Goal: Task Accomplishment & Management: Manage account settings

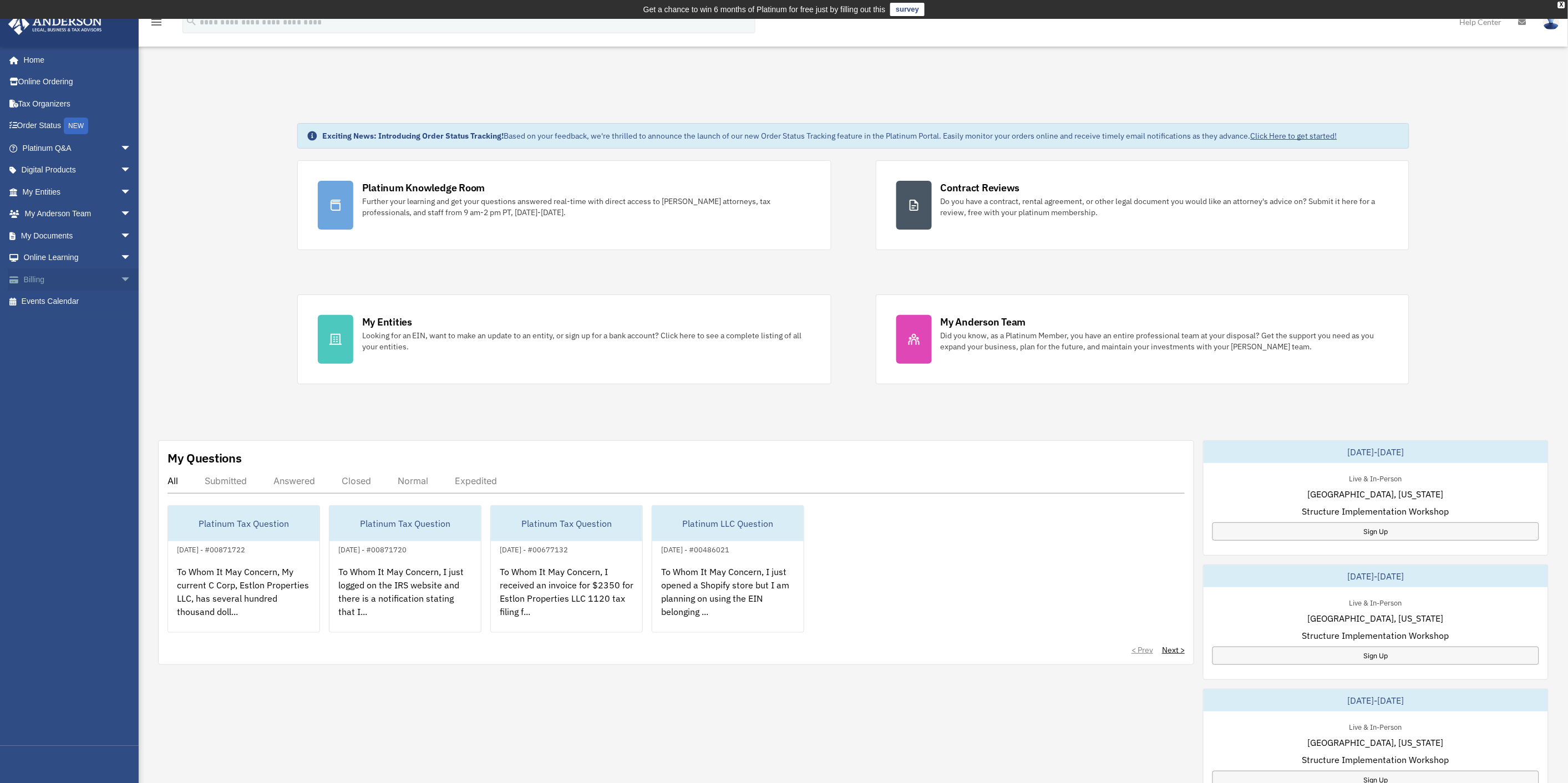
click at [121, 276] on span "arrow_drop_down" at bounding box center [132, 280] width 23 height 23
click at [74, 301] on link "$ Open Invoices" at bounding box center [81, 302] width 133 height 23
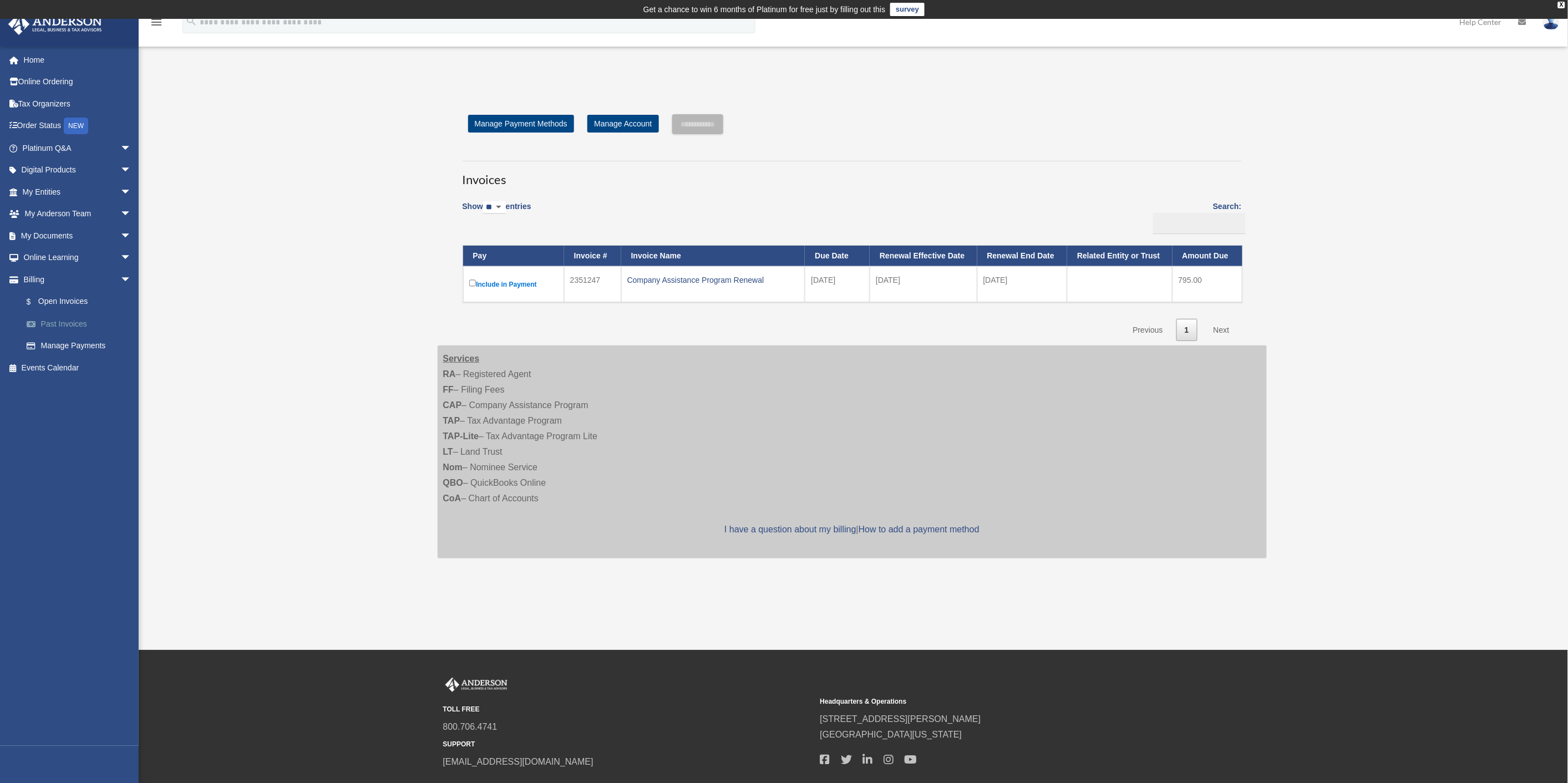
click at [62, 319] on link "Past Invoices" at bounding box center [81, 324] width 133 height 23
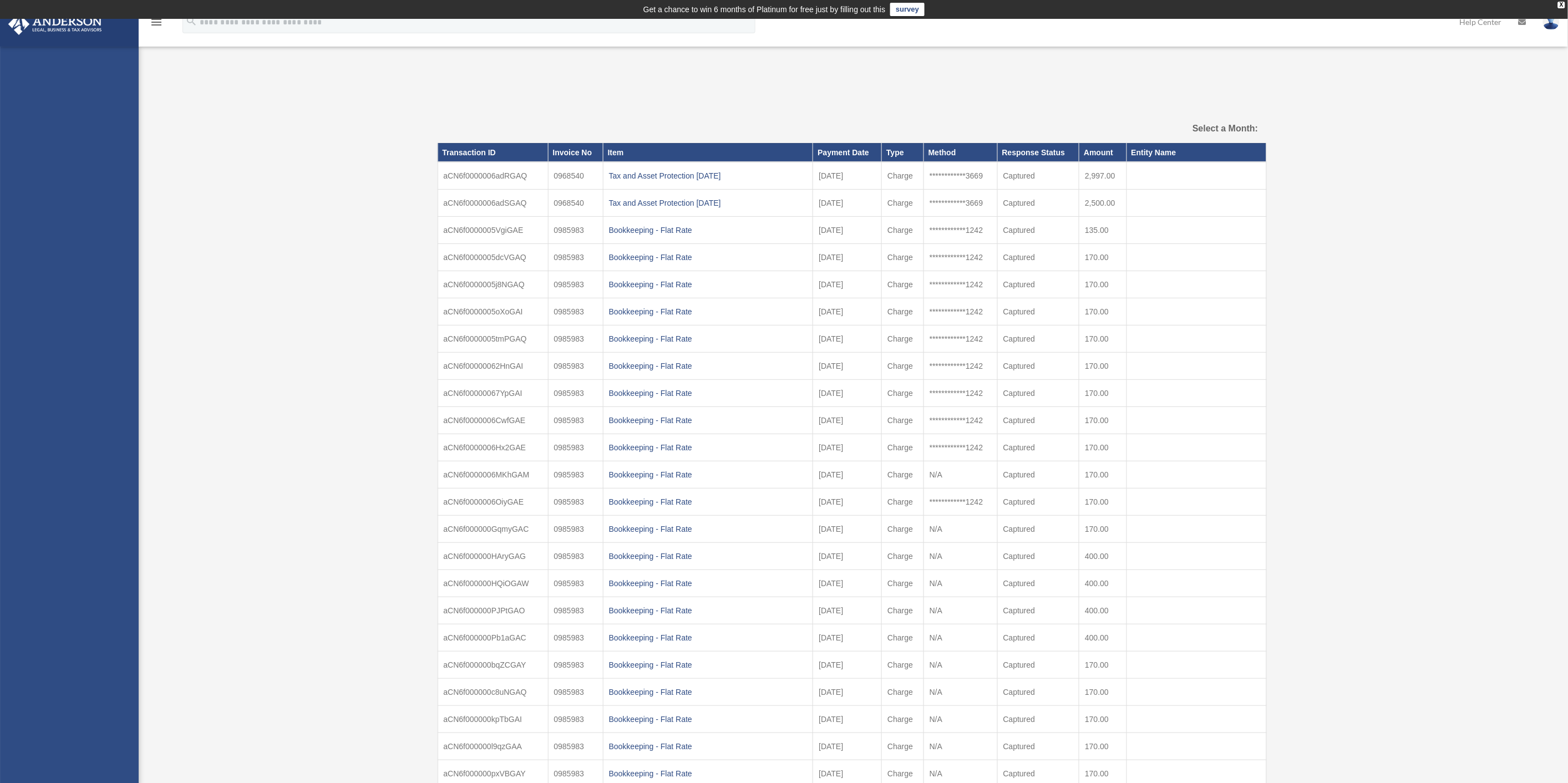
select select
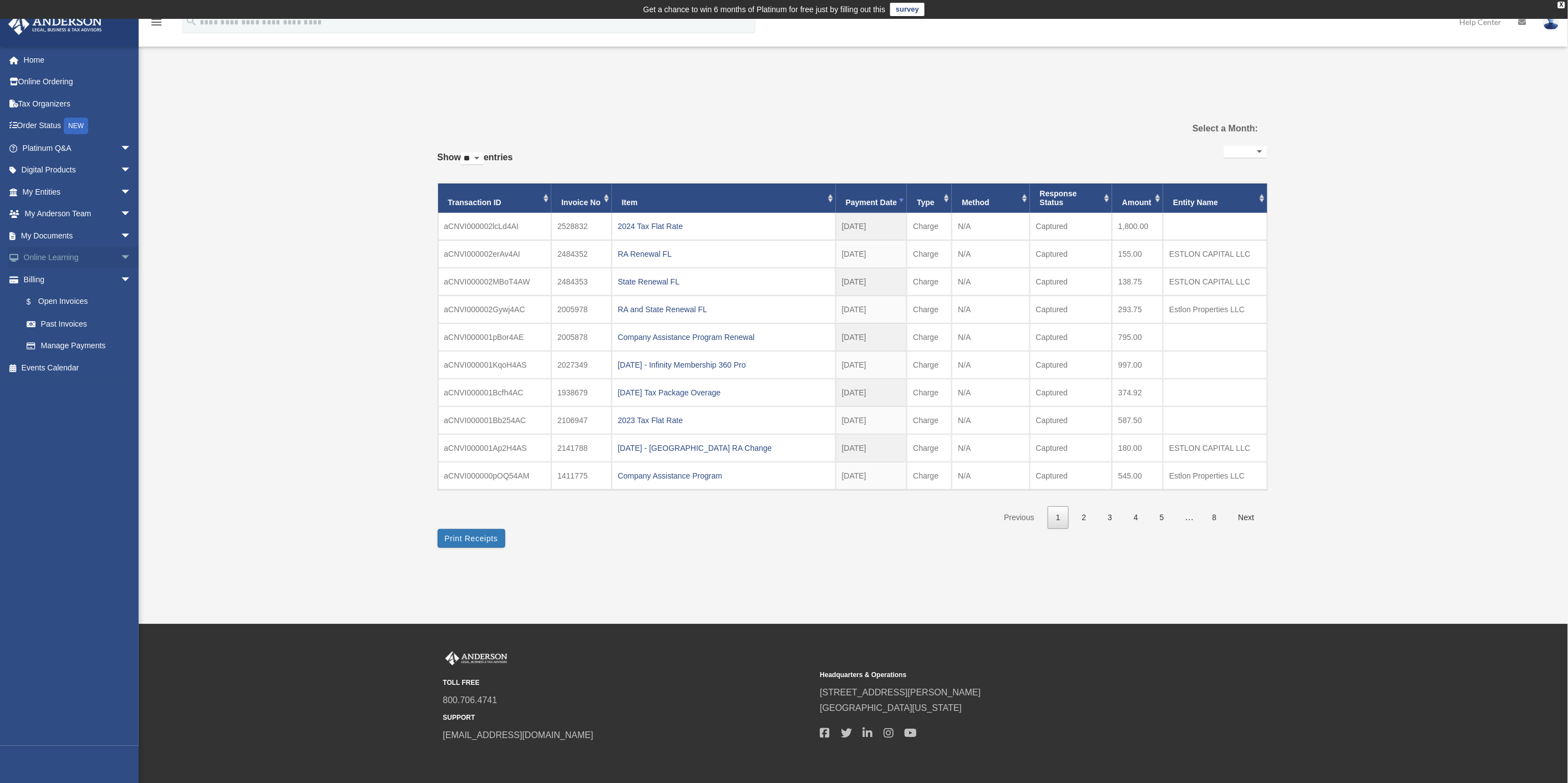
click at [121, 257] on span "arrow_drop_down" at bounding box center [132, 258] width 23 height 23
click at [121, 231] on span "arrow_drop_down" at bounding box center [132, 236] width 23 height 23
click at [80, 504] on link "Manage Payments" at bounding box center [81, 500] width 133 height 23
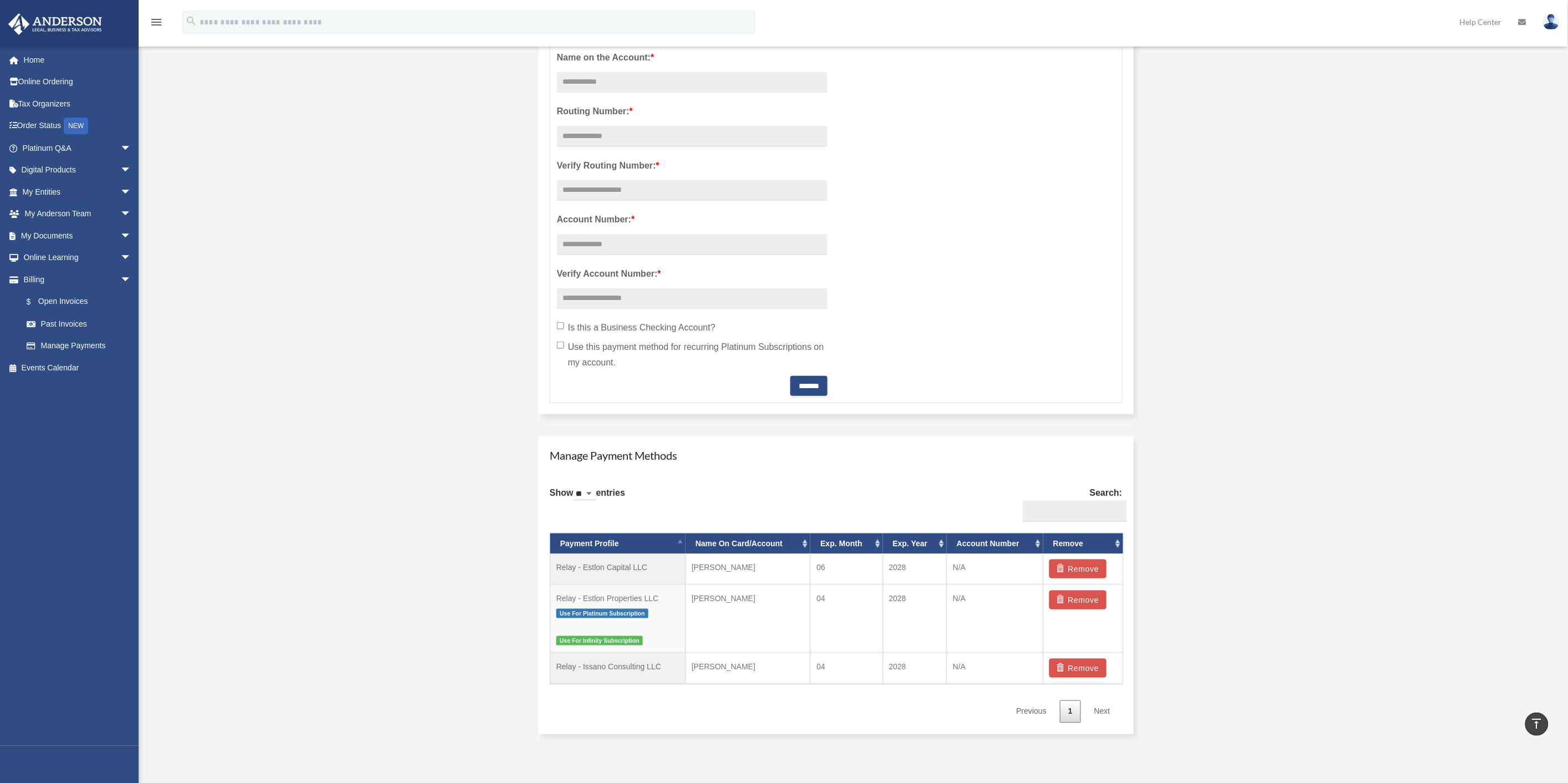
scroll to position [307, 0]
click at [121, 262] on span "arrow_drop_down" at bounding box center [132, 258] width 23 height 23
click at [121, 229] on span "arrow_drop_down" at bounding box center [132, 236] width 23 height 23
click at [121, 210] on span "arrow_drop_down" at bounding box center [132, 214] width 23 height 23
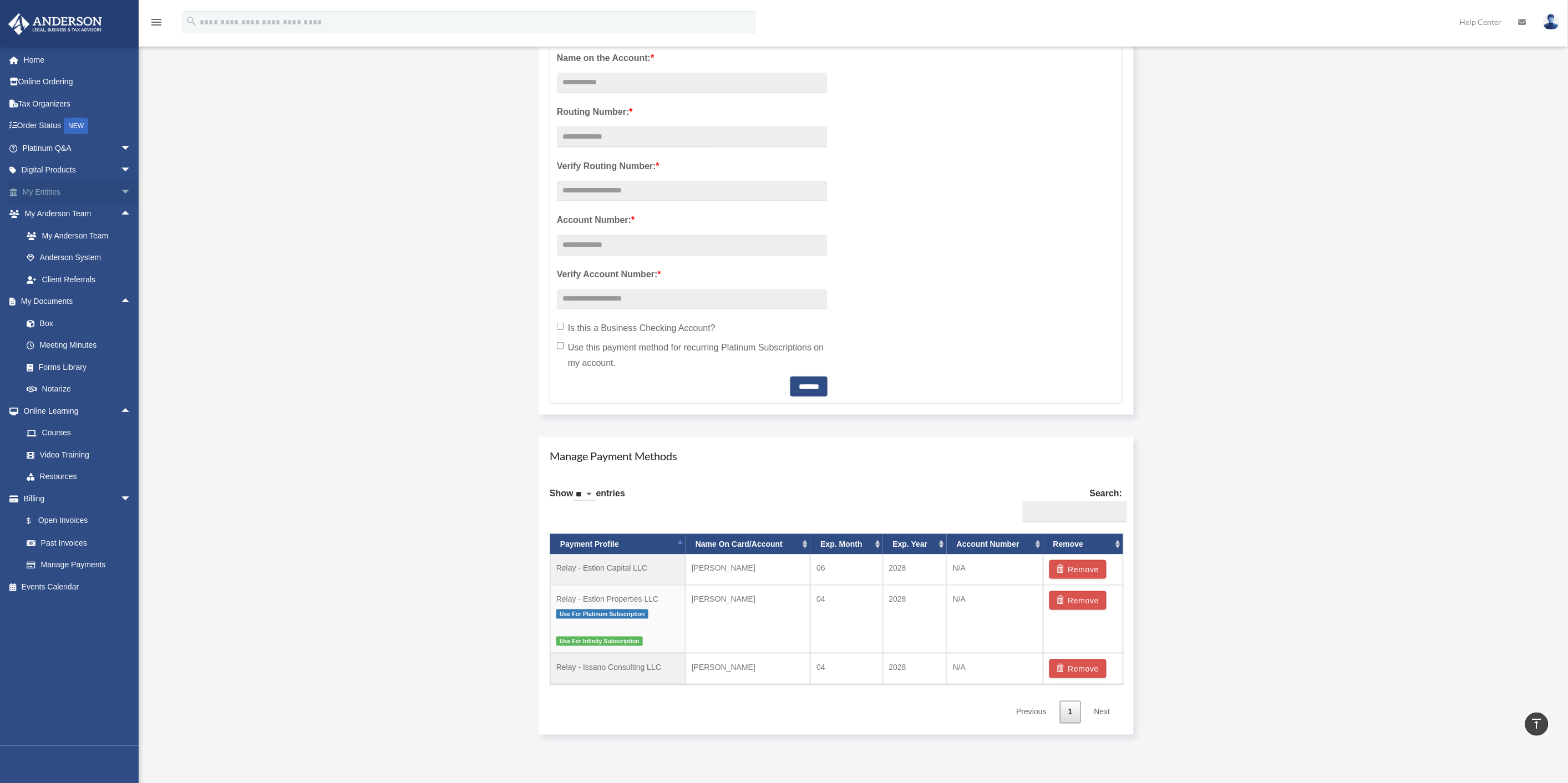
click at [121, 192] on span "arrow_drop_down" at bounding box center [132, 192] width 23 height 23
click at [121, 192] on span "arrow_drop_up" at bounding box center [132, 192] width 23 height 23
click at [121, 168] on span "arrow_drop_down" at bounding box center [132, 171] width 23 height 23
click at [121, 168] on span "arrow_drop_up" at bounding box center [132, 171] width 23 height 23
click at [121, 146] on span "arrow_drop_down" at bounding box center [132, 148] width 23 height 23
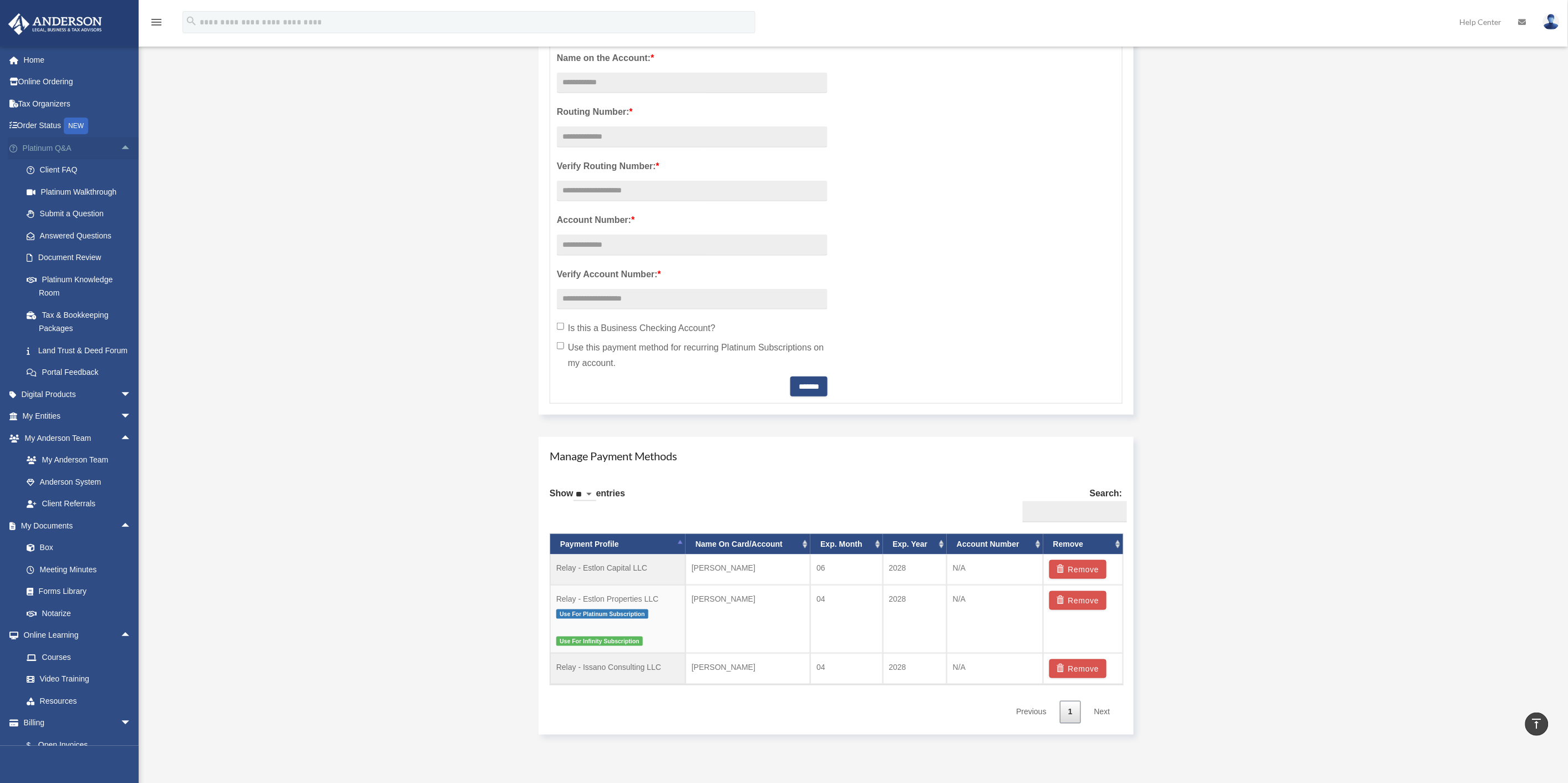
click at [121, 146] on span "arrow_drop_up" at bounding box center [132, 148] width 23 height 23
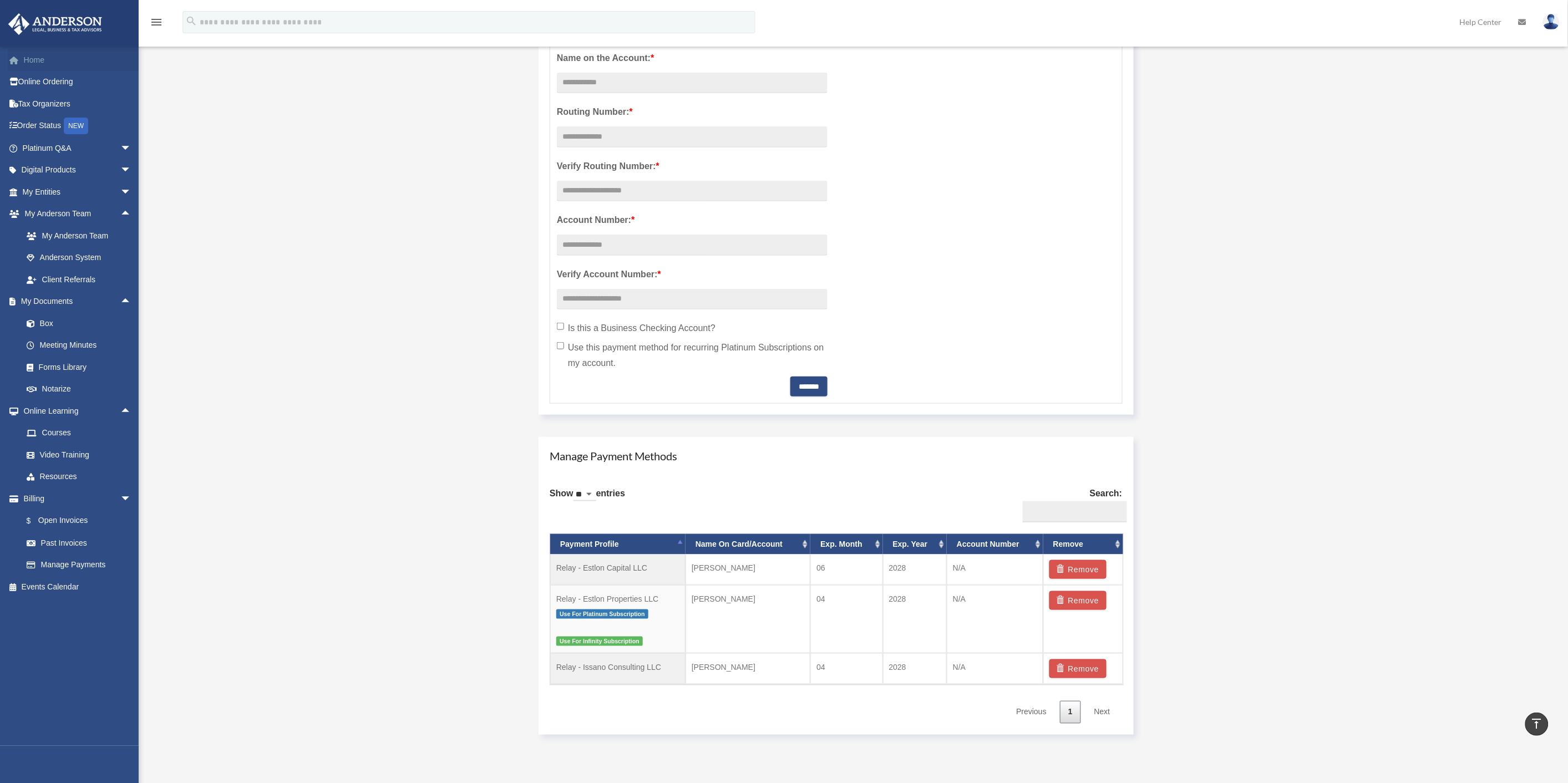
click at [31, 53] on link "Home" at bounding box center [78, 60] width 140 height 23
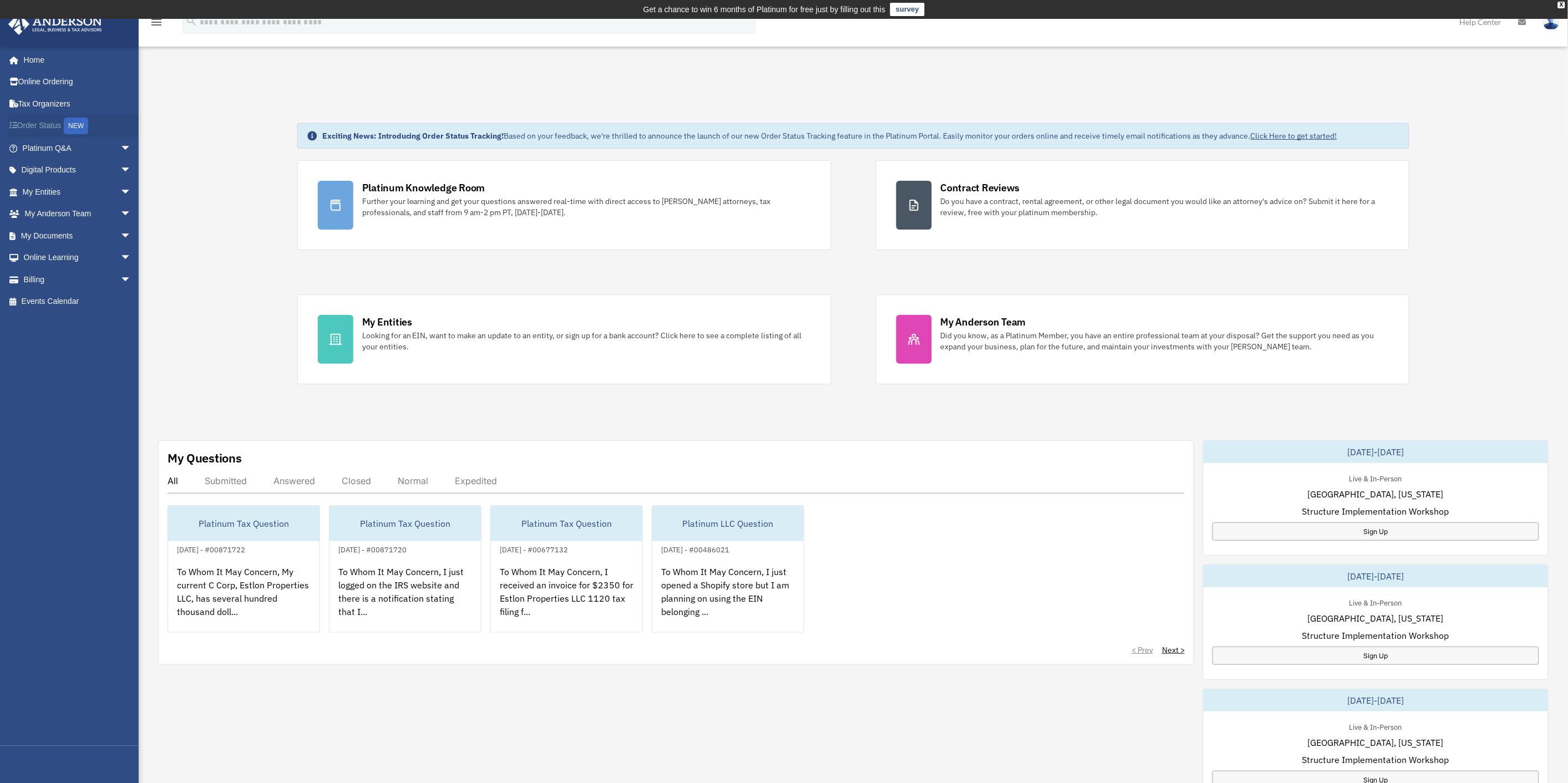
click at [46, 126] on link "Order Status NEW" at bounding box center [78, 126] width 140 height 23
click at [121, 185] on span "arrow_drop_down" at bounding box center [132, 192] width 23 height 23
click at [124, 164] on span "arrow_drop_down" at bounding box center [132, 171] width 23 height 23
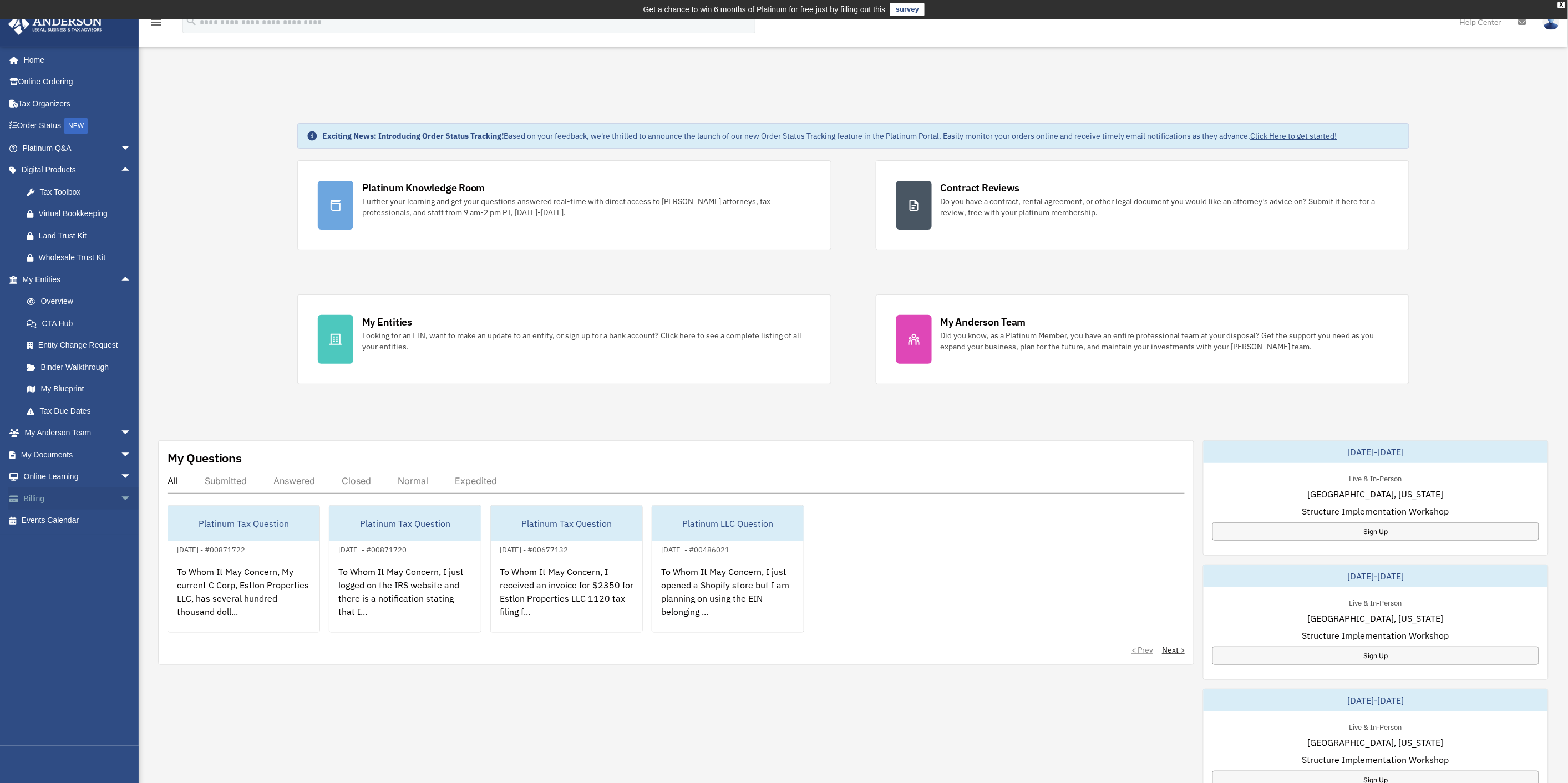
click at [121, 497] on span "arrow_drop_down" at bounding box center [132, 499] width 23 height 23
click at [121, 473] on span "arrow_drop_down" at bounding box center [132, 477] width 23 height 23
click at [121, 452] on span "arrow_drop_down" at bounding box center [132, 455] width 23 height 23
click at [121, 431] on span "arrow_drop_down" at bounding box center [132, 434] width 23 height 23
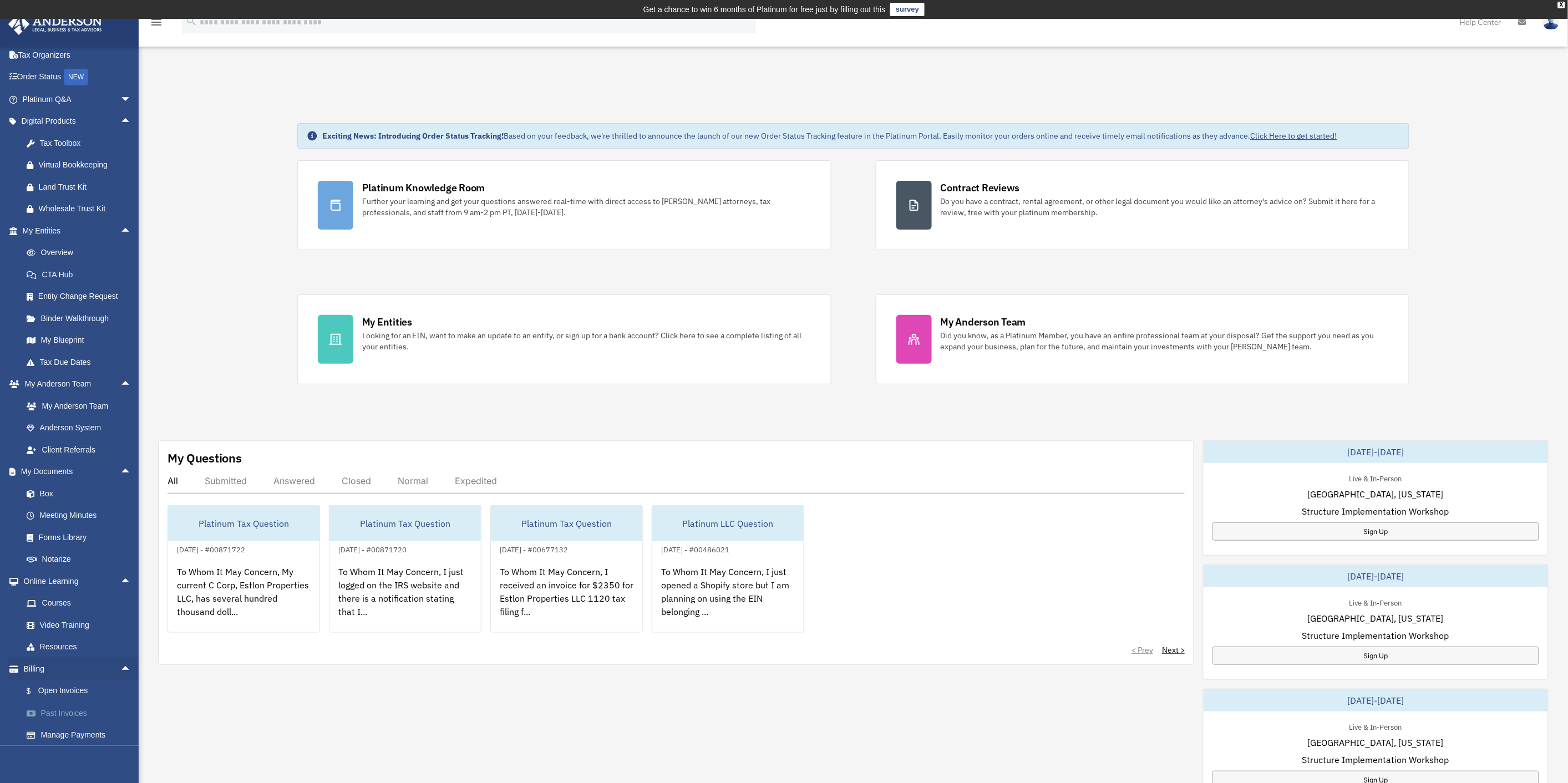
scroll to position [72, 0]
click at [78, 714] on link "Manage Payments" at bounding box center [81, 712] width 133 height 23
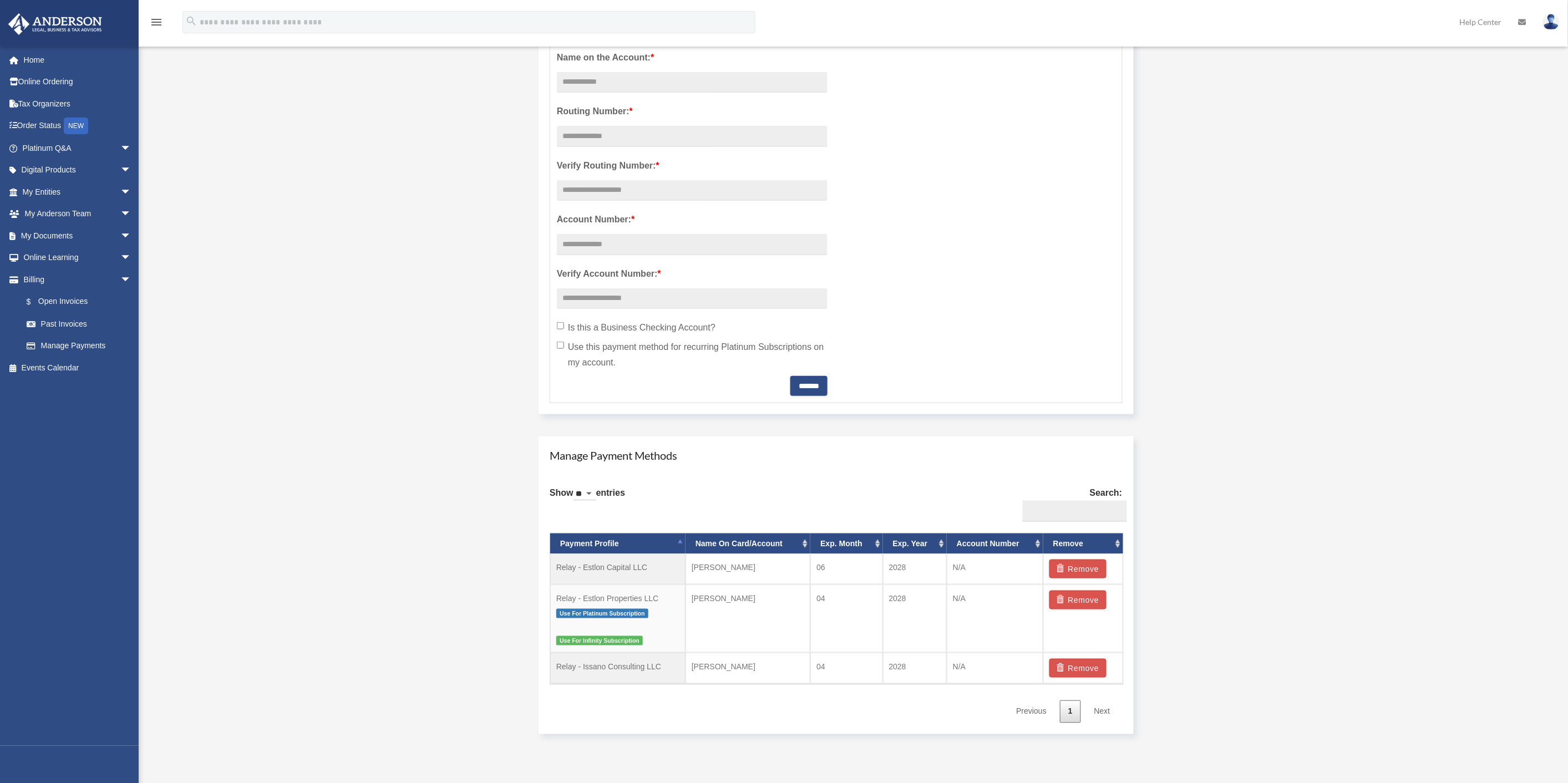
scroll to position [554, 0]
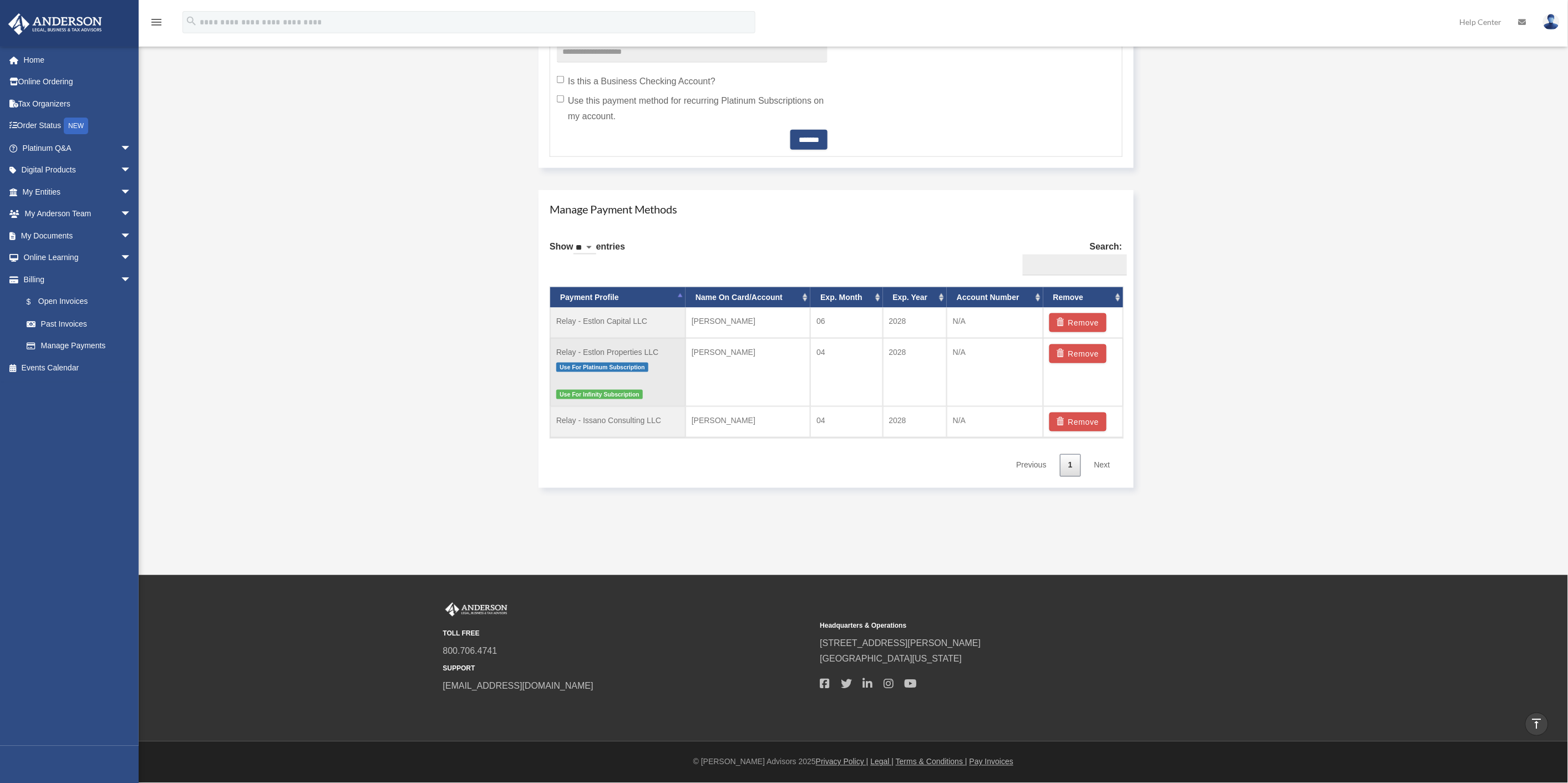
click at [652, 362] on p "Use For Platinum Subscription" at bounding box center [617, 366] width 123 height 14
click at [594, 363] on span "Use For Platinum Subscription" at bounding box center [602, 368] width 92 height 10
click at [847, 380] on td "04" at bounding box center [846, 373] width 72 height 68
click at [849, 380] on td "04" at bounding box center [846, 373] width 72 height 68
click at [850, 376] on td "04" at bounding box center [846, 373] width 72 height 68
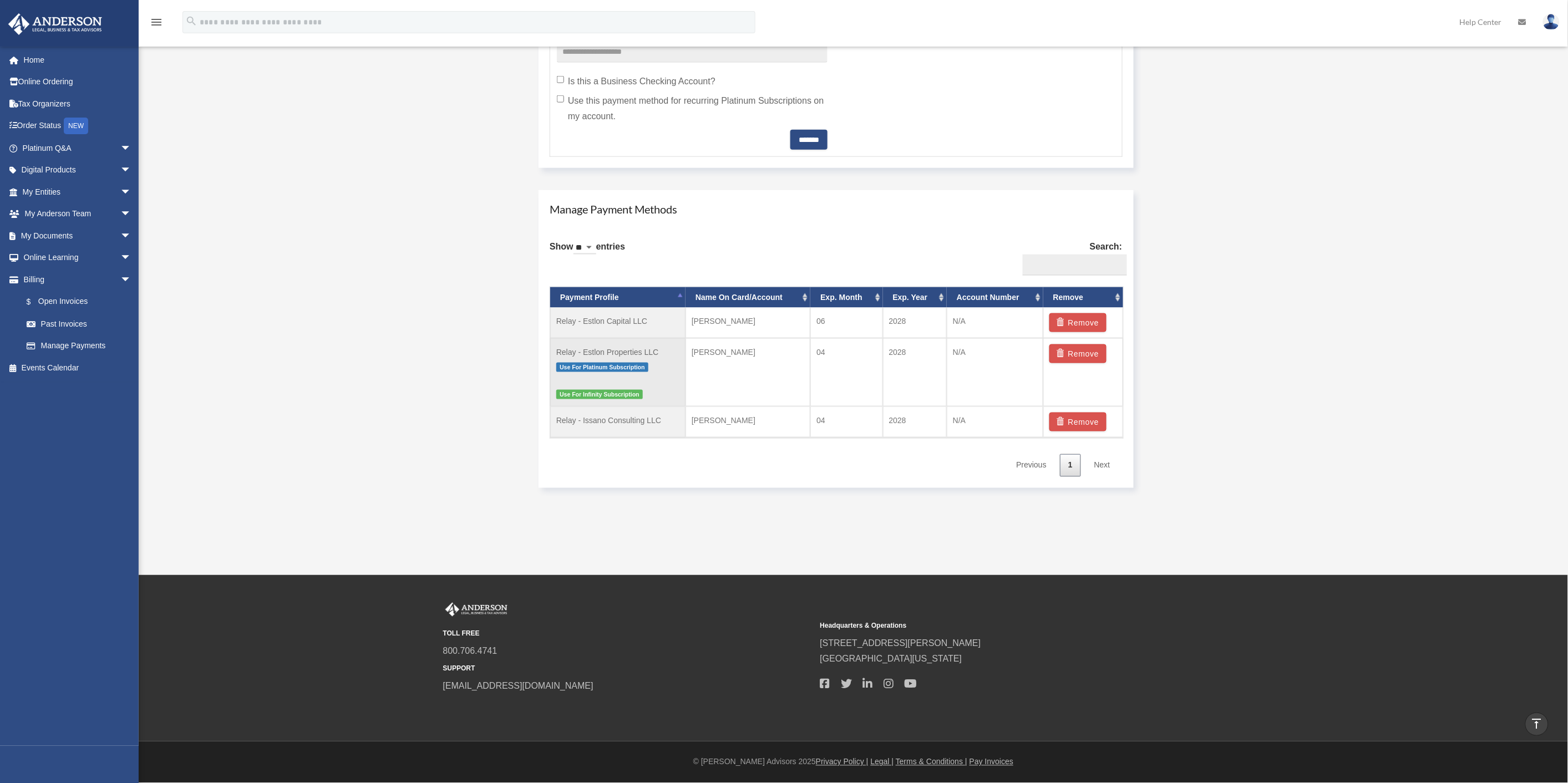
click at [850, 373] on td "04" at bounding box center [846, 373] width 72 height 68
drag, startPoint x: 664, startPoint y: 349, endPoint x: 554, endPoint y: 347, distance: 110.0
click at [554, 347] on td "Relay - Estlon Properties LLC Use For Platinum Subscription Use For Infinity Su…" at bounding box center [618, 373] width 135 height 68
copy td "Relay - Estlon Properties LLC"
click at [1083, 430] on button "Remove" at bounding box center [1077, 422] width 57 height 19
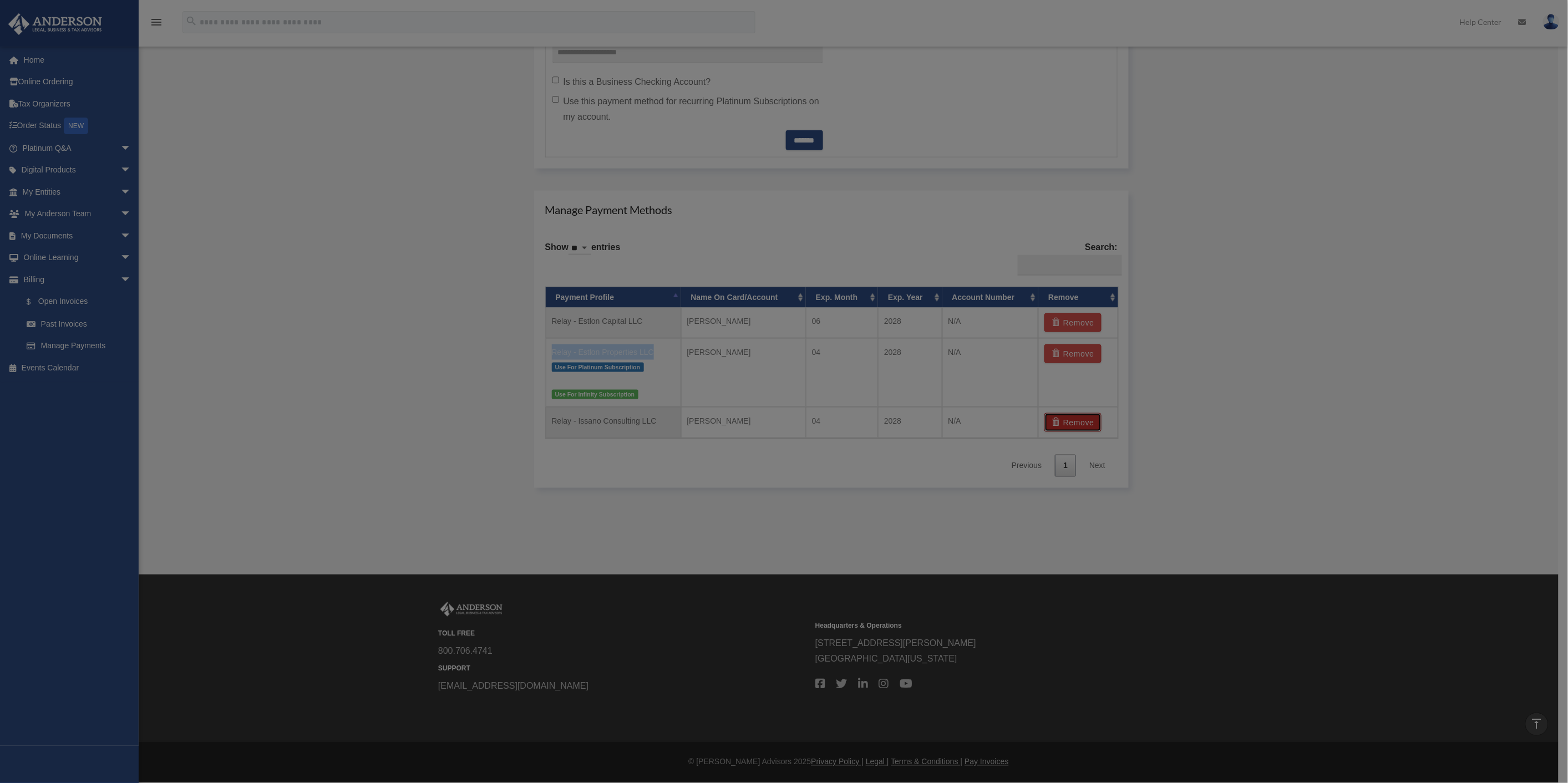
scroll to position [553, 0]
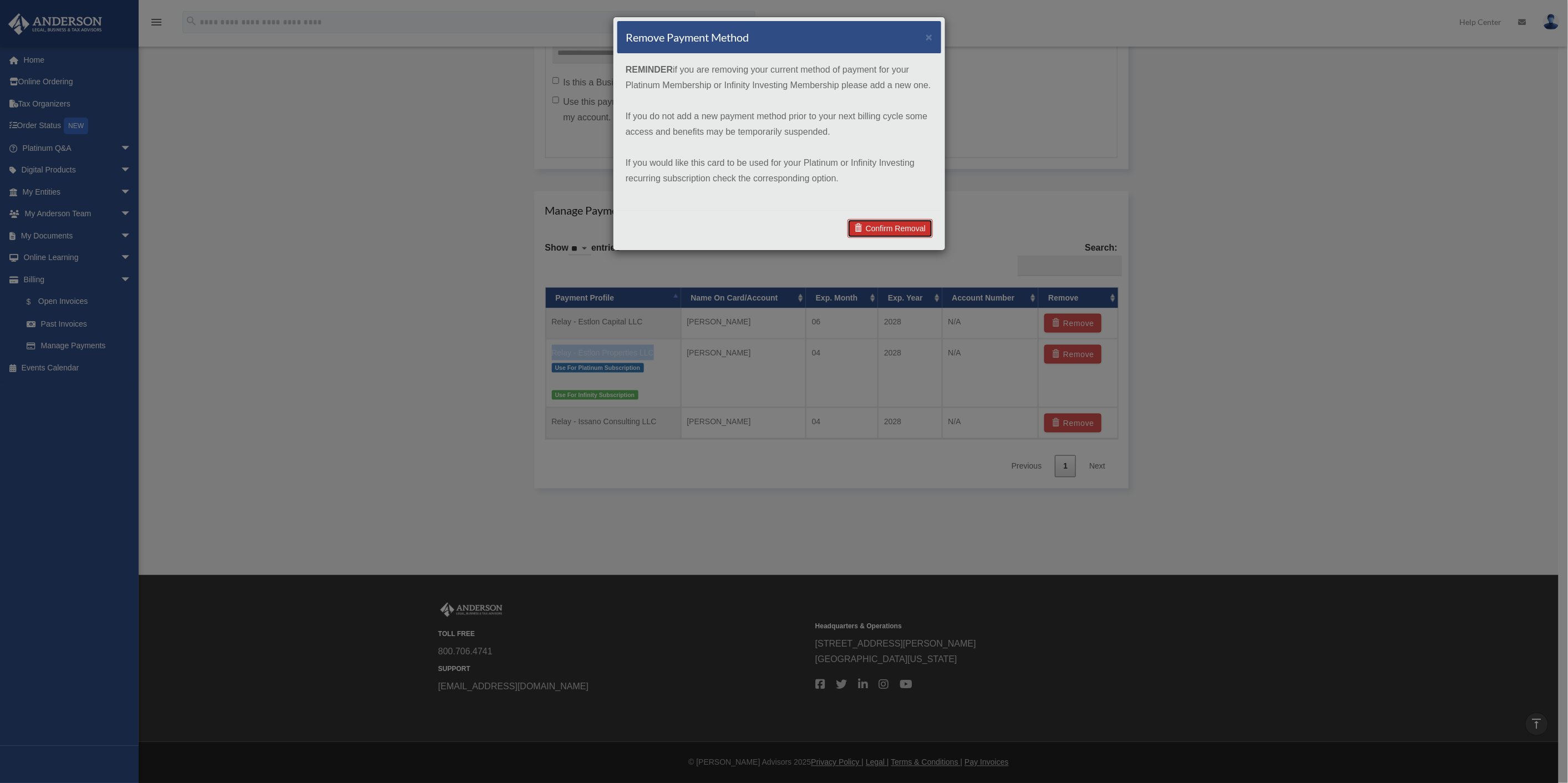
click at [912, 231] on link "Confirm Removal" at bounding box center [890, 228] width 85 height 19
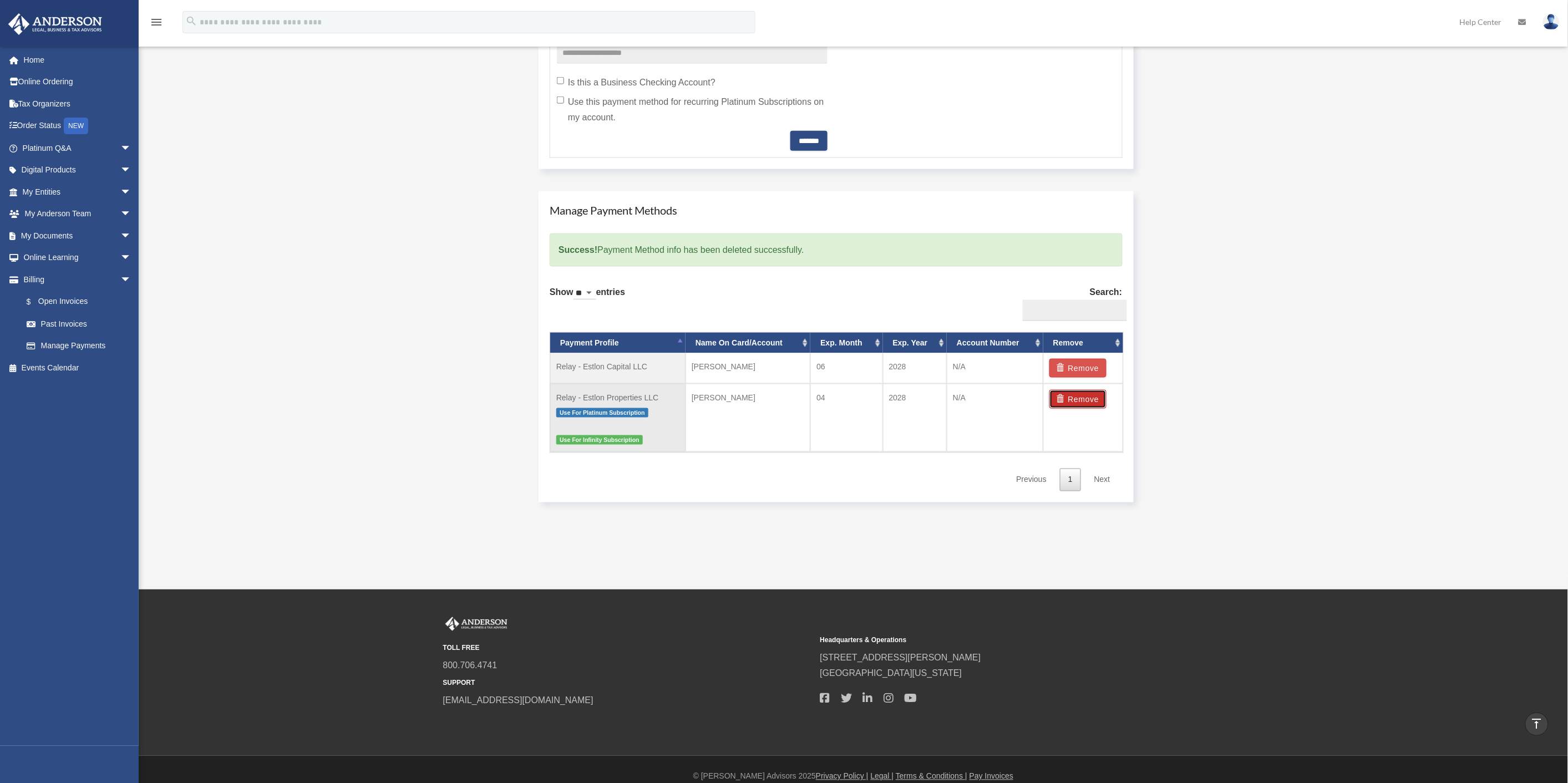
click at [1063, 398] on span "button" at bounding box center [1062, 399] width 11 height 8
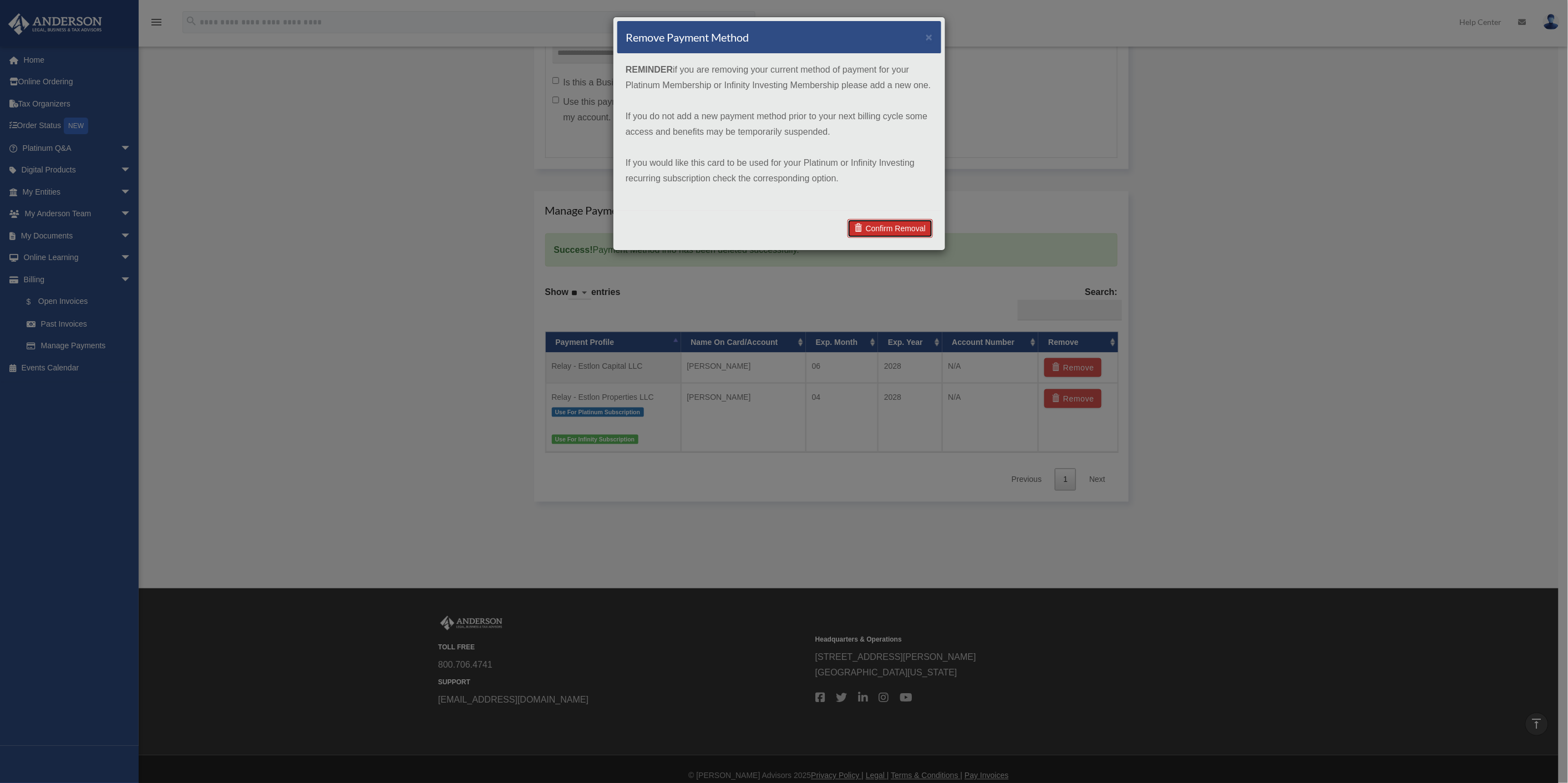
click at [895, 232] on link "Confirm Removal" at bounding box center [890, 228] width 85 height 19
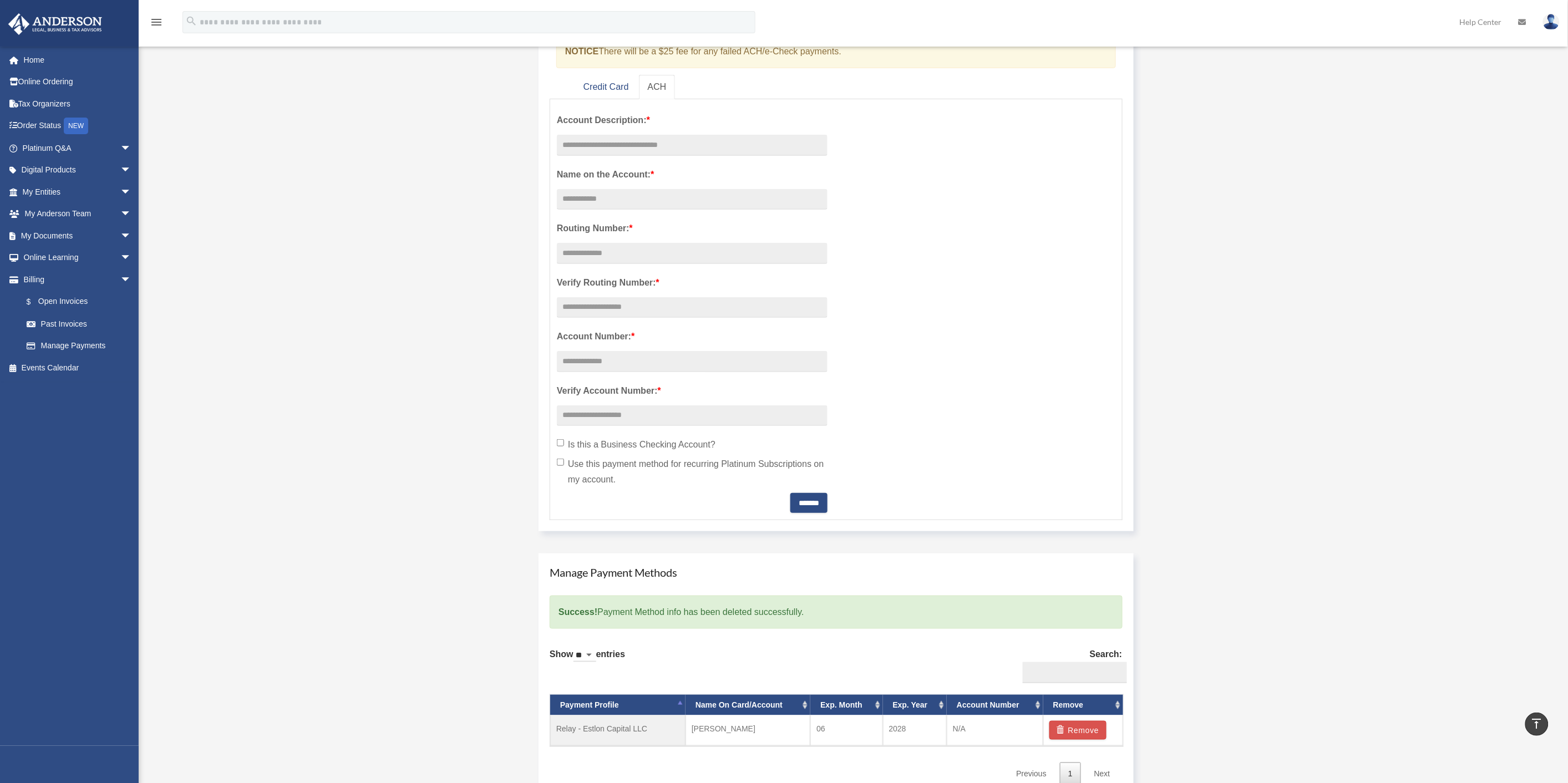
scroll to position [0, 0]
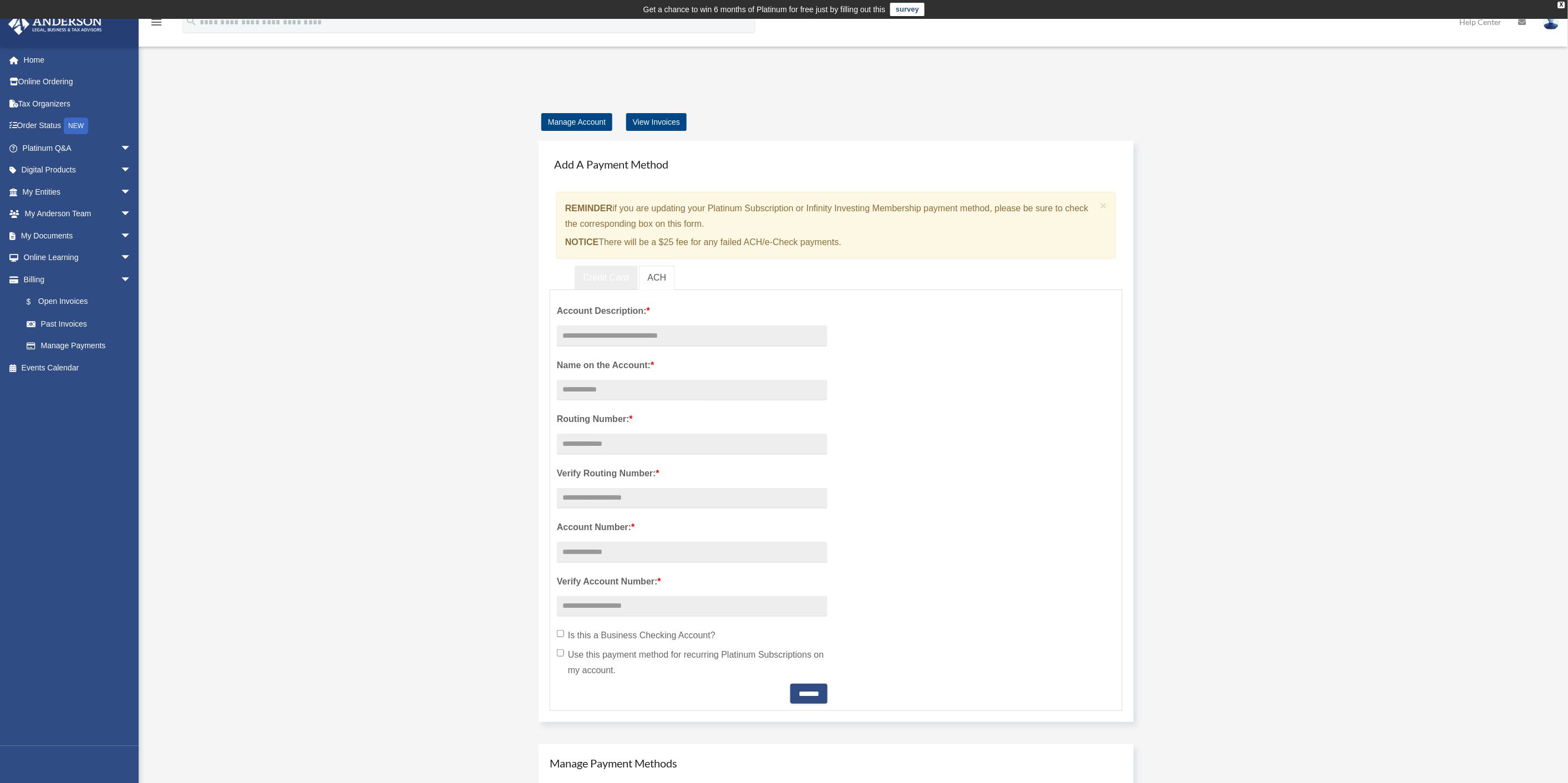
click at [603, 276] on link "Credit Card" at bounding box center [606, 278] width 64 height 25
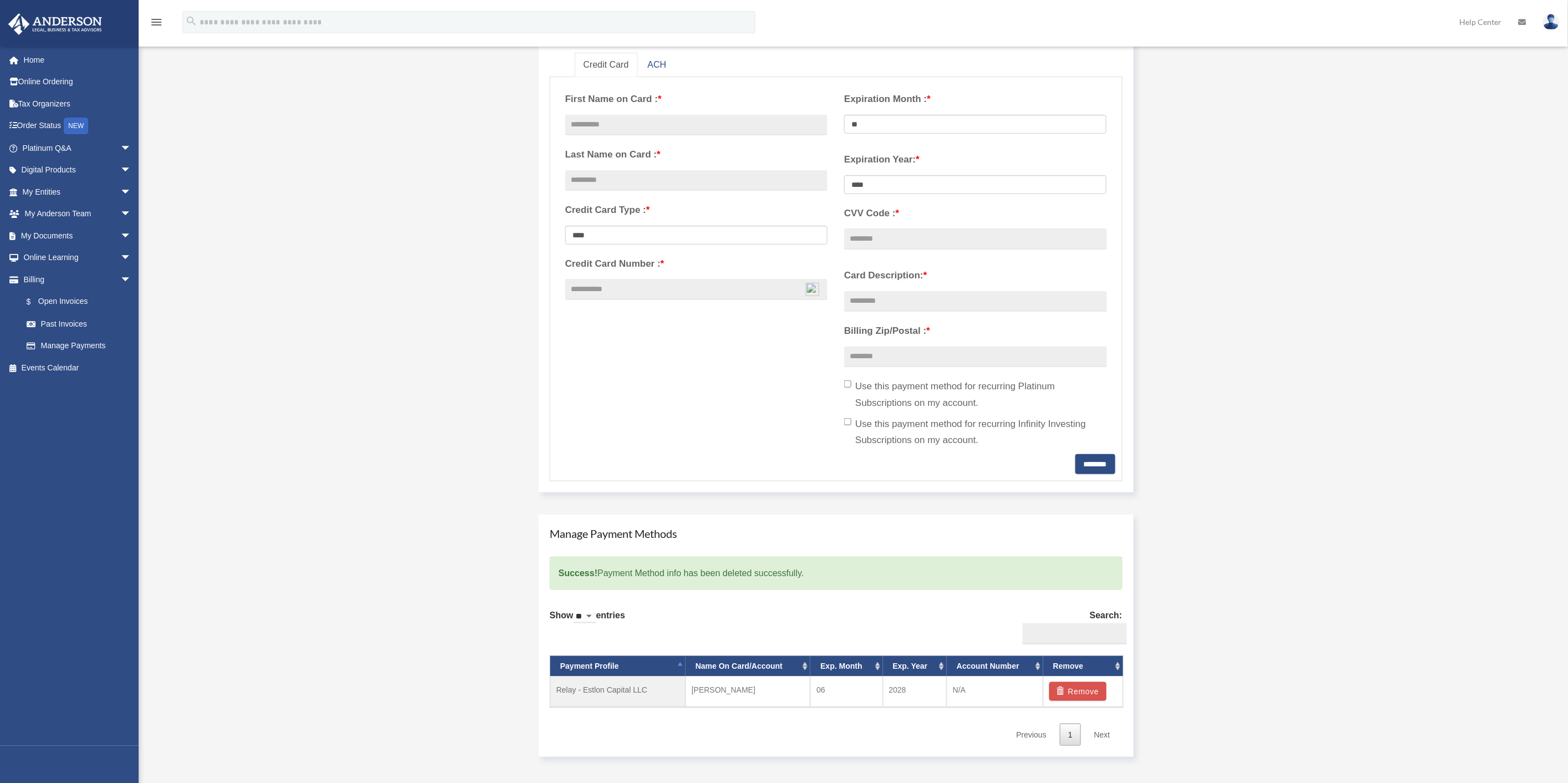
scroll to position [246, 0]
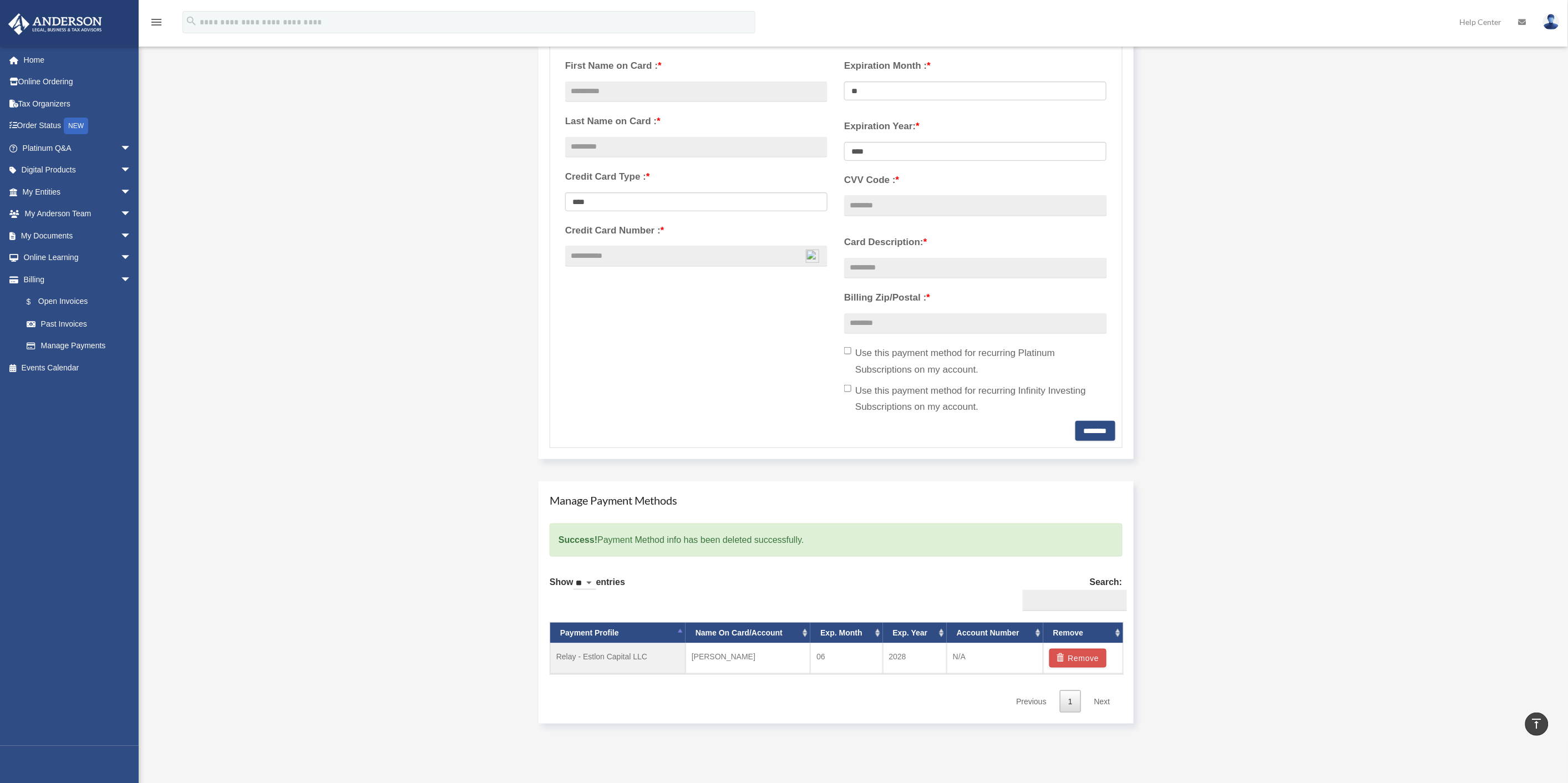
click at [816, 253] on img at bounding box center [813, 256] width 14 height 14
type input "**********"
select select "**"
select select "****"
click at [847, 358] on label "Use this payment method for recurring Platinum Subscriptions on my account." at bounding box center [975, 361] width 262 height 33
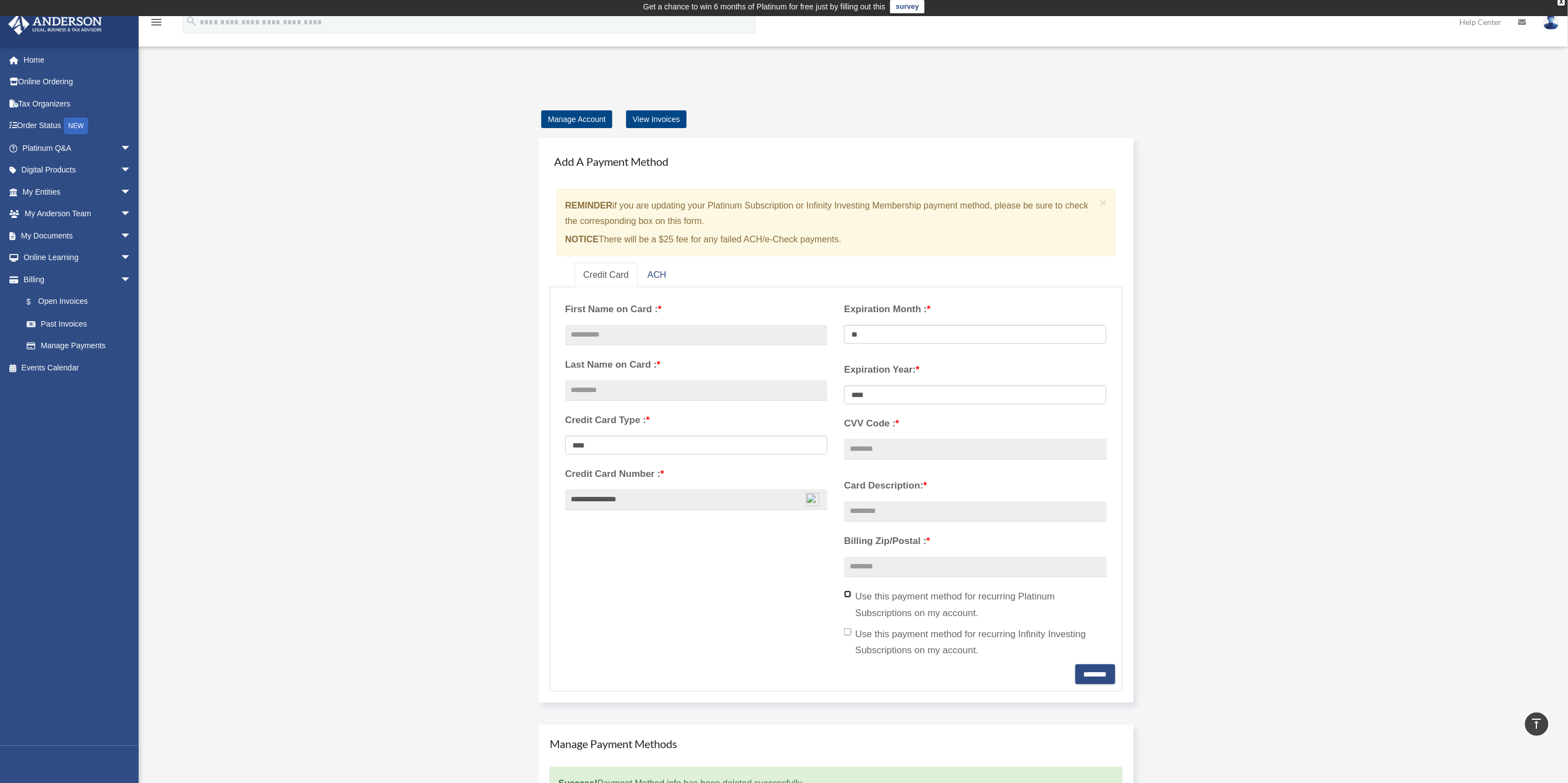
scroll to position [0, 0]
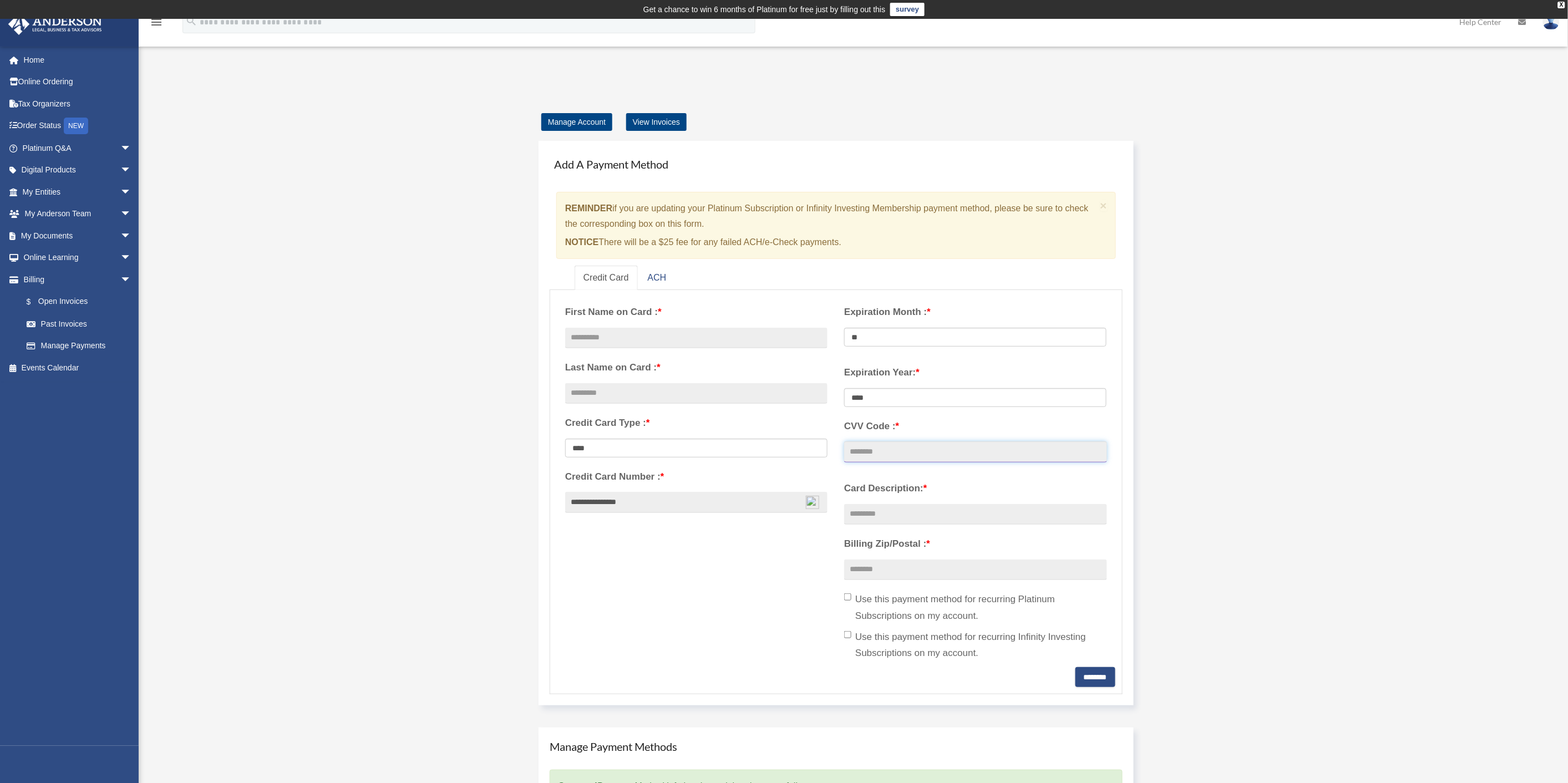
click at [969, 447] on input "CVV Code : *" at bounding box center [975, 452] width 262 height 21
click at [957, 509] on input "Card Description: *" at bounding box center [975, 515] width 262 height 21
type input "**********"
click at [1213, 495] on div "Manage Account View Invoices Add A Payment Method × REMINDER if you are updatin…" at bounding box center [852, 548] width 846 height 867
click at [1013, 567] on input "Billing Zip/Postal : *" at bounding box center [975, 571] width 262 height 21
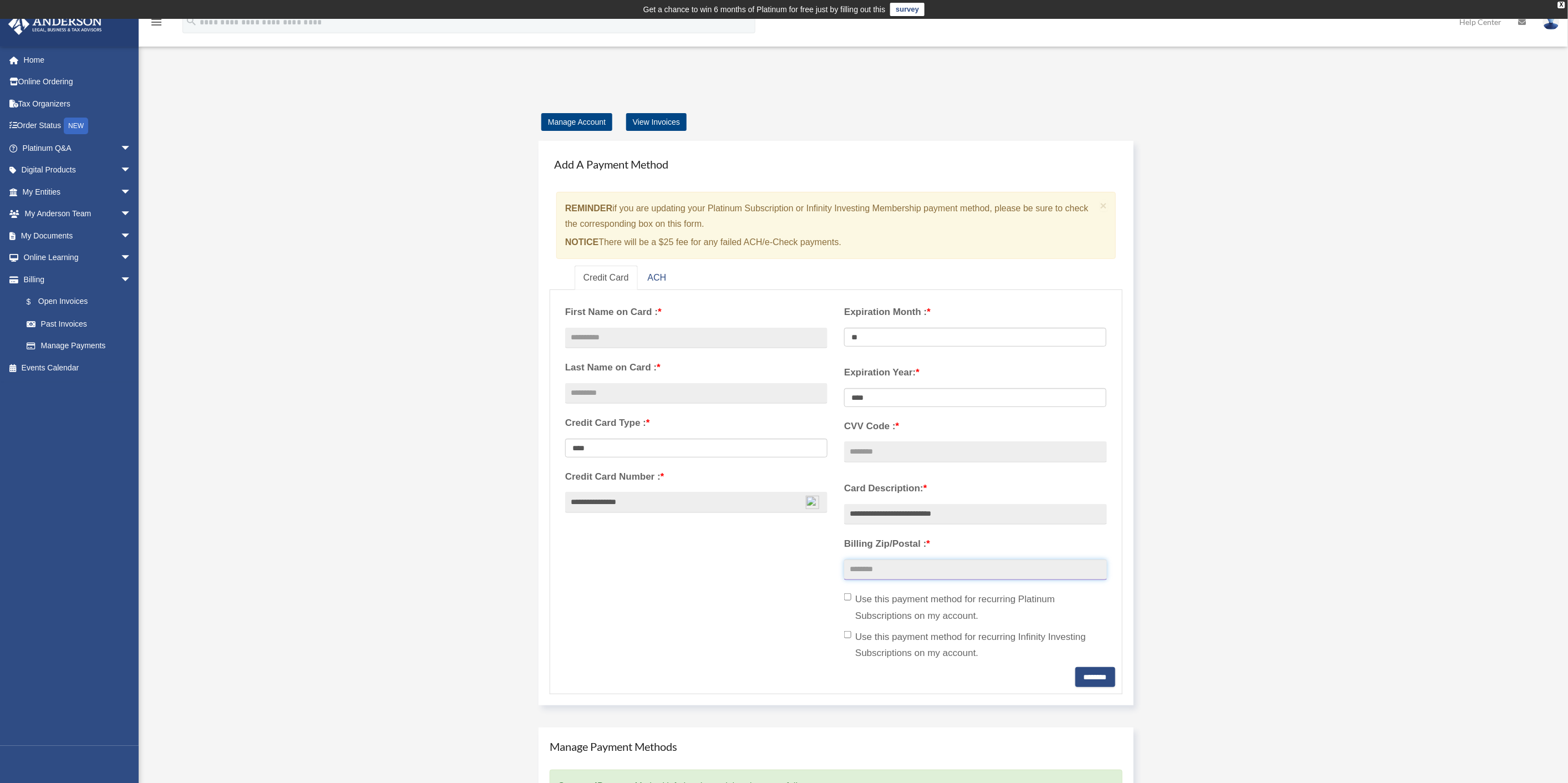
type input "*****"
click at [812, 497] on img at bounding box center [813, 502] width 14 height 14
click at [1384, 236] on div "Add Card contact@estlonproperties.com Sign Out contact@estlonproperties.com Hom…" at bounding box center [784, 538] width 1568 height 913
click at [960, 447] on input "CVV Code : *" at bounding box center [975, 452] width 262 height 21
type input "***"
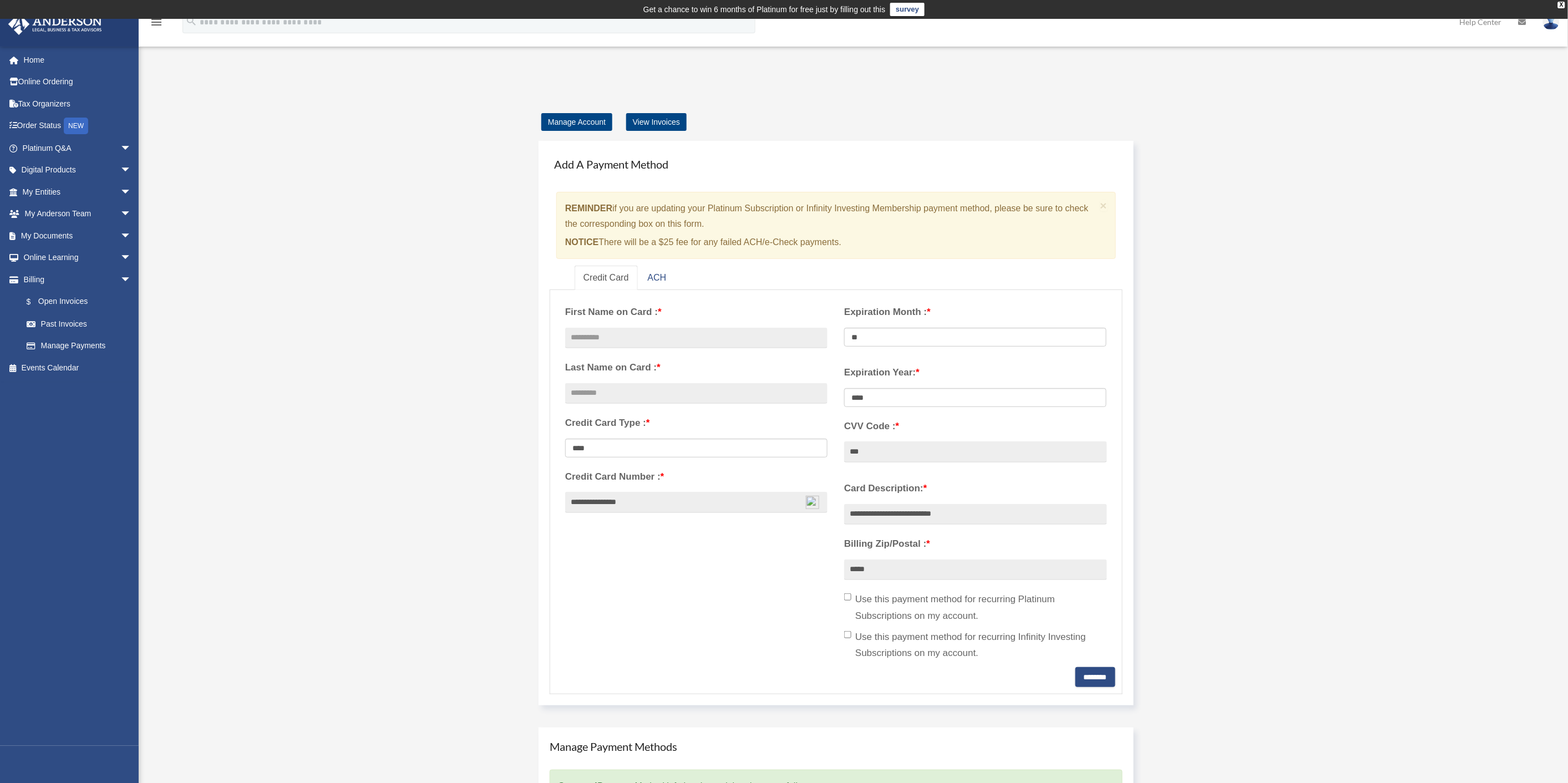
click at [1268, 397] on div "Manage Account View Invoices Add A Payment Method × REMINDER if you are updatin…" at bounding box center [852, 548] width 846 height 867
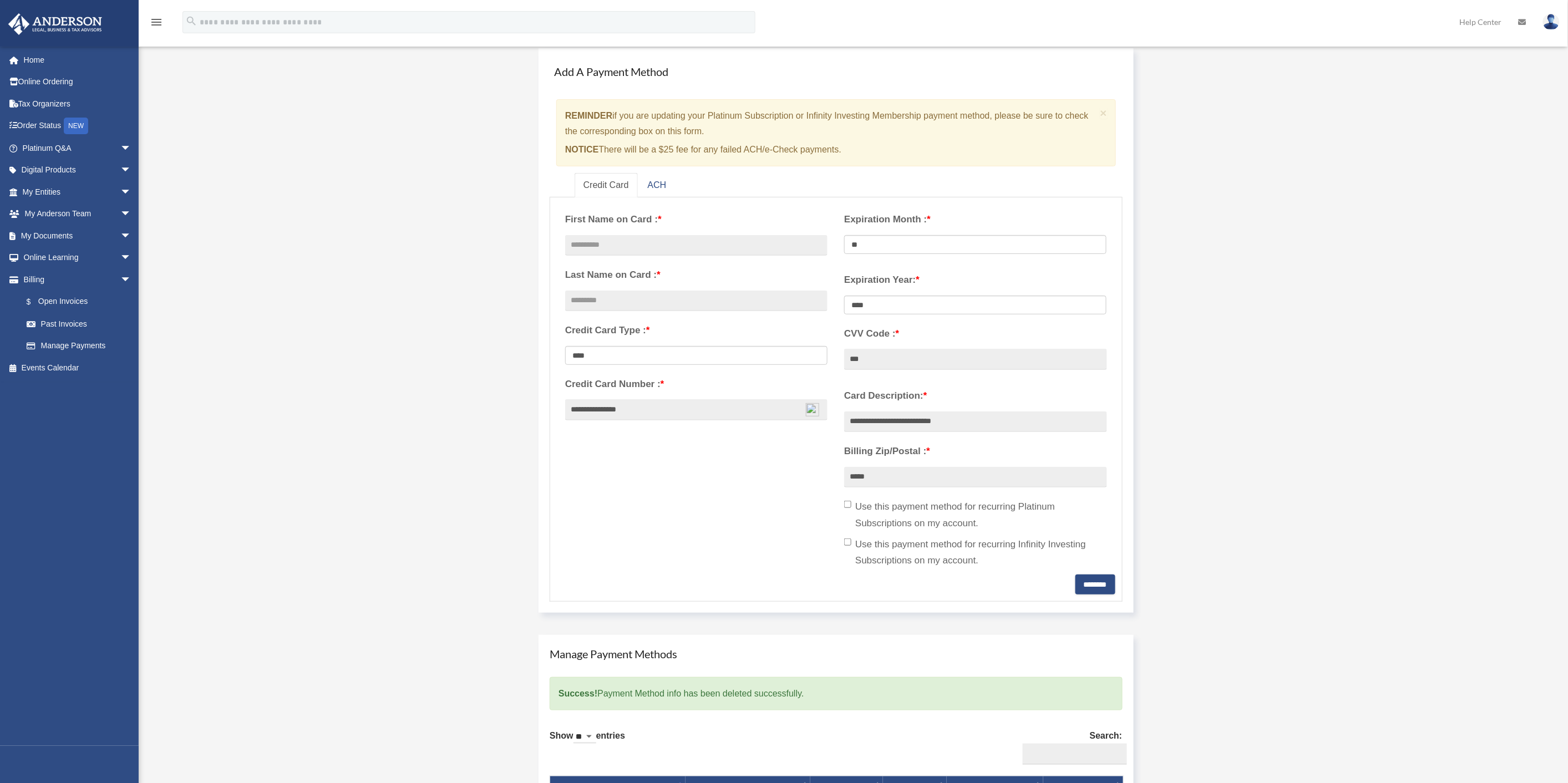
scroll to position [123, 0]
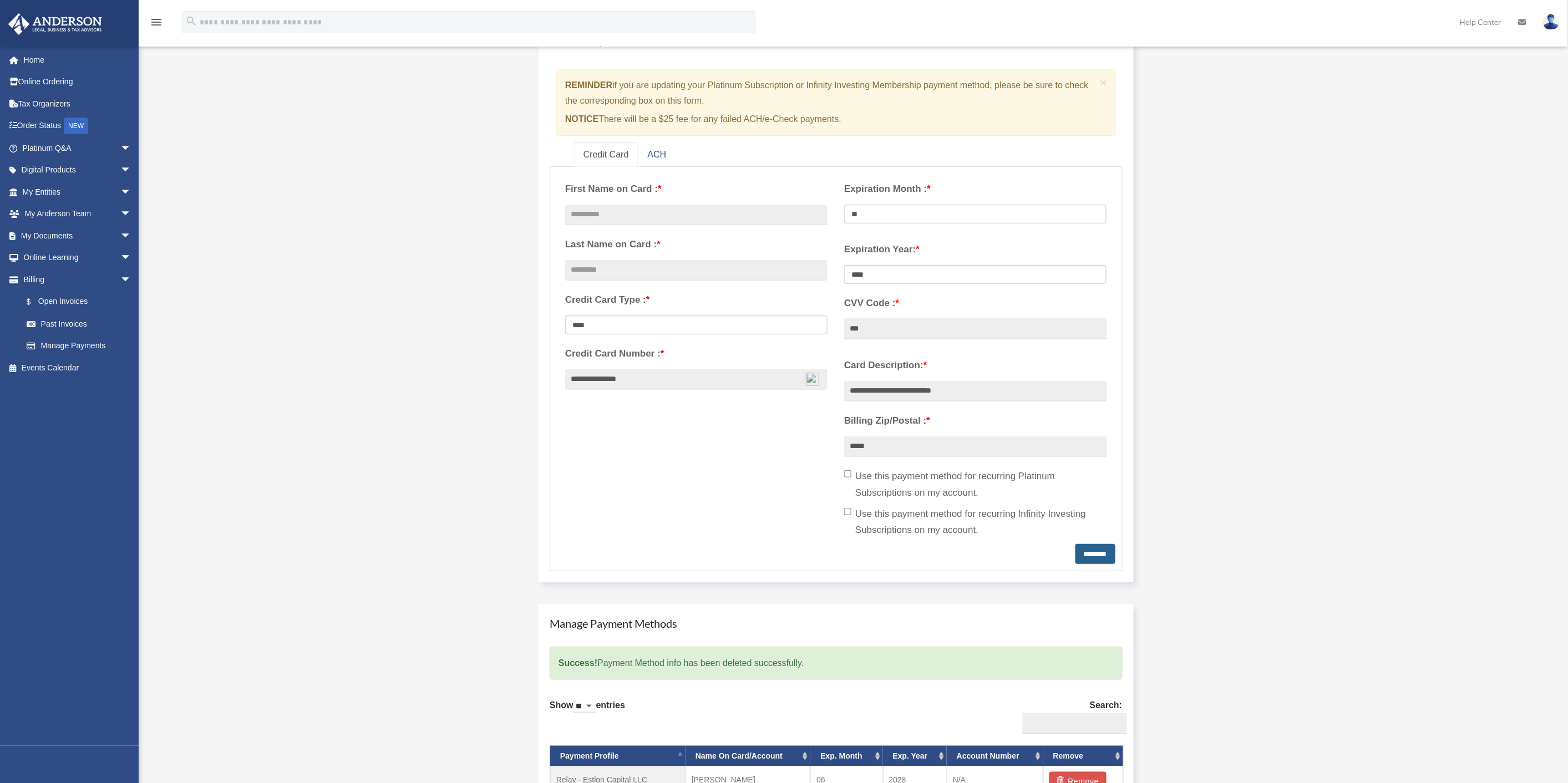
click at [1089, 558] on input "********" at bounding box center [1096, 554] width 40 height 20
click at [665, 217] on input "text" at bounding box center [697, 215] width 262 height 21
type input "******"
click at [640, 267] on input "text" at bounding box center [697, 270] width 262 height 21
type input "*****"
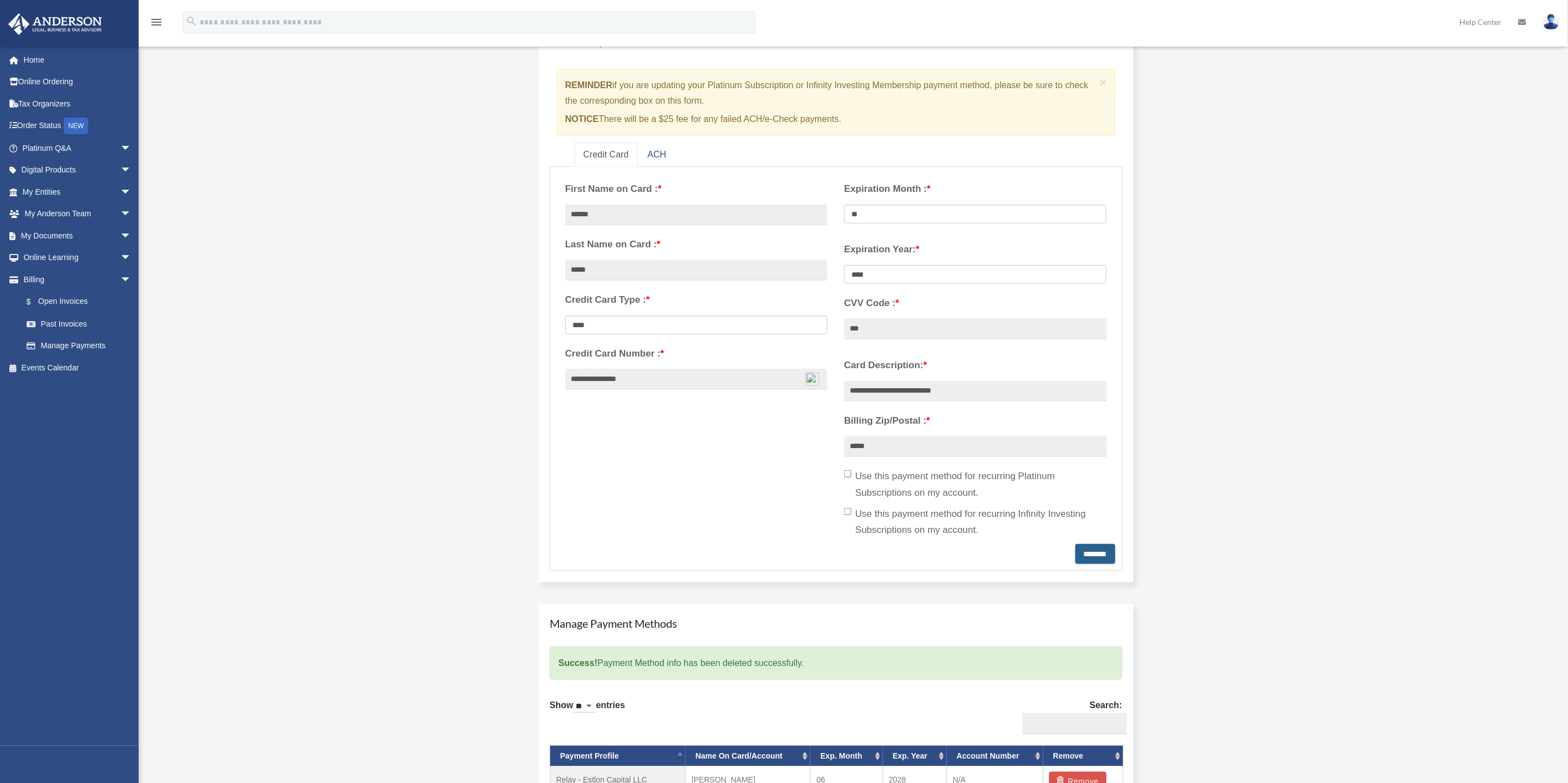
click at [1076, 551] on input "********" at bounding box center [1096, 554] width 40 height 20
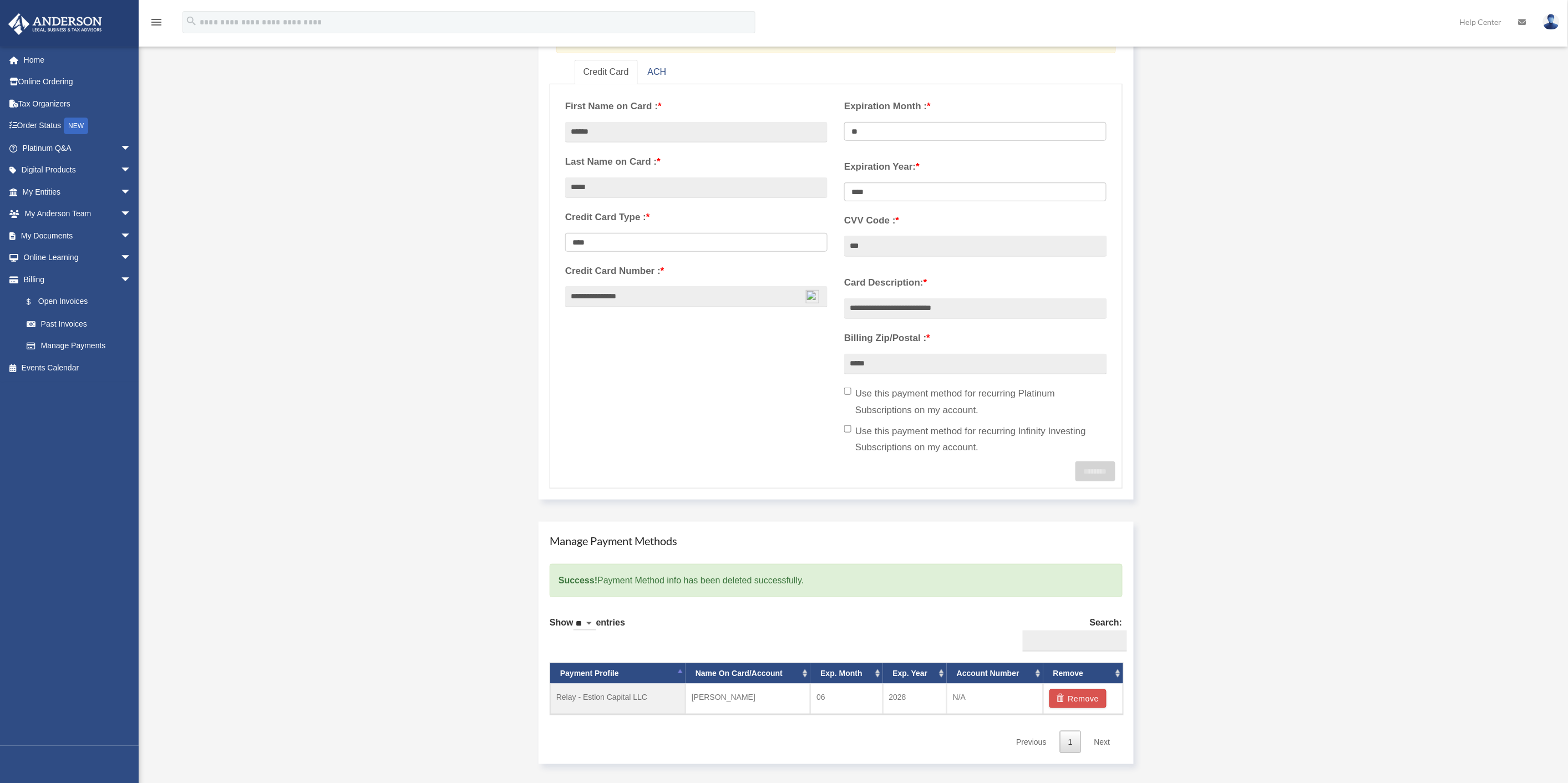
scroll to position [308, 0]
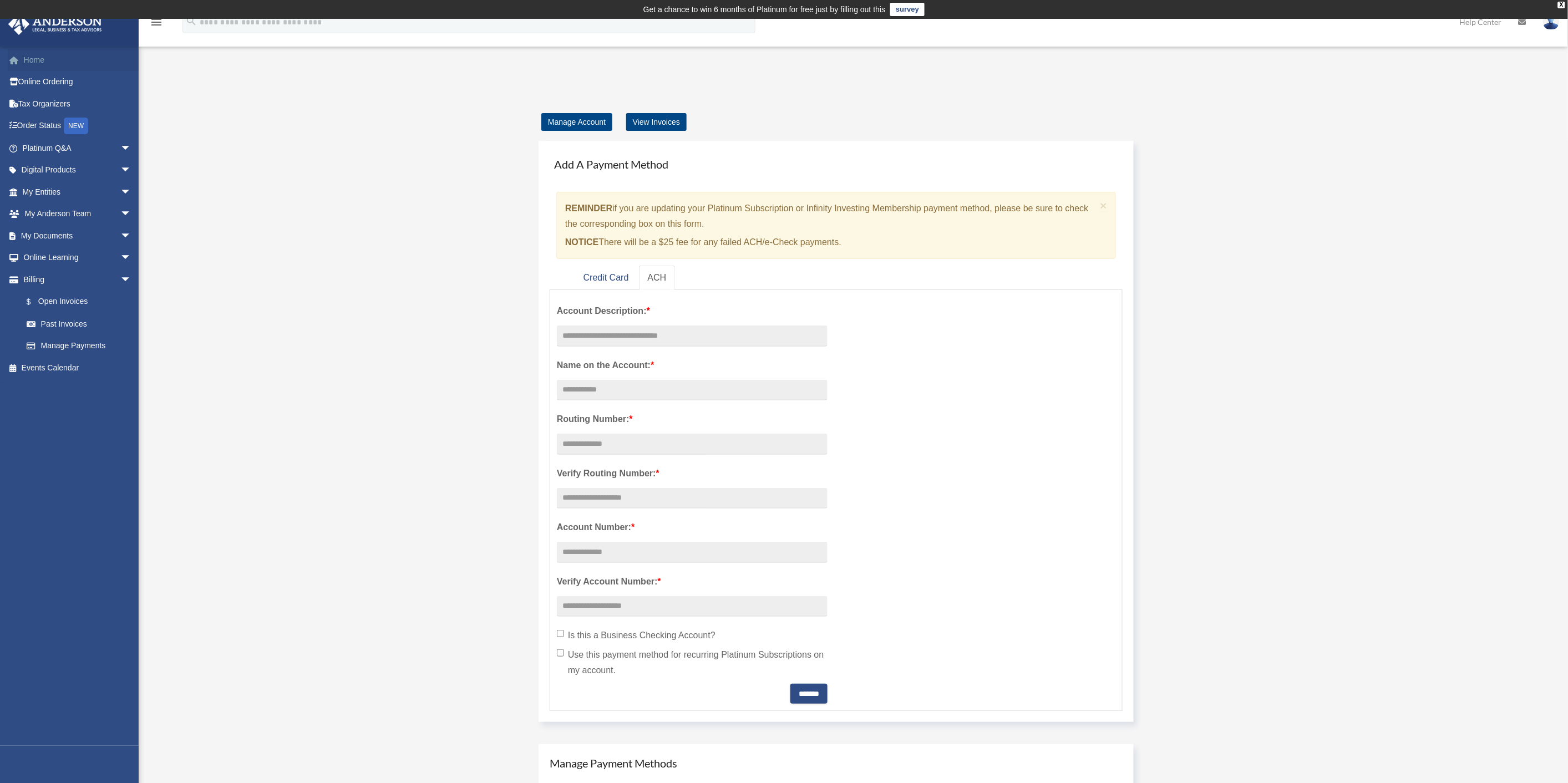
click at [60, 57] on link "Home" at bounding box center [78, 60] width 140 height 23
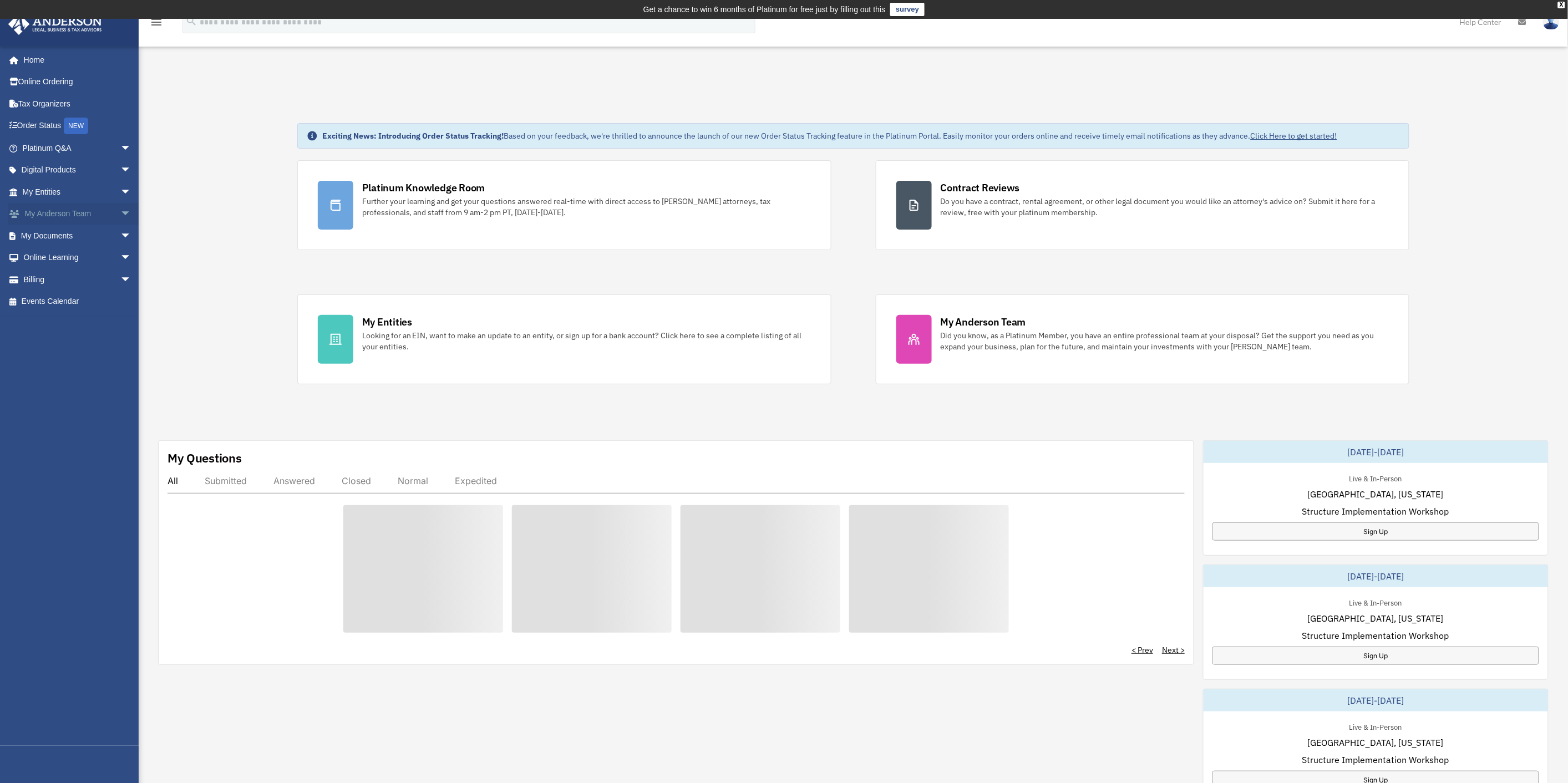
click at [121, 212] on span "arrow_drop_down" at bounding box center [132, 214] width 23 height 23
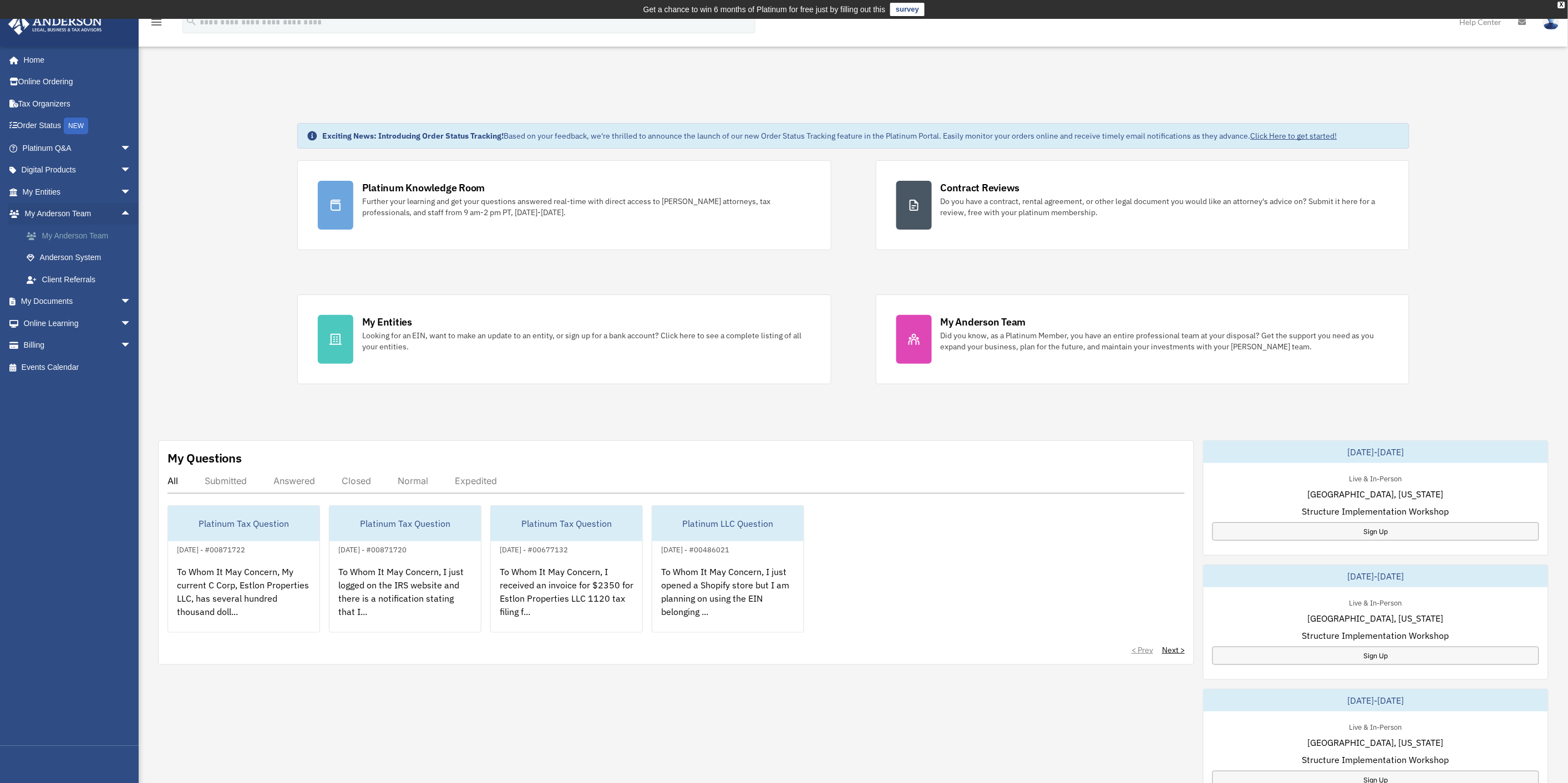
click at [84, 240] on link "My Anderson Team" at bounding box center [81, 236] width 133 height 23
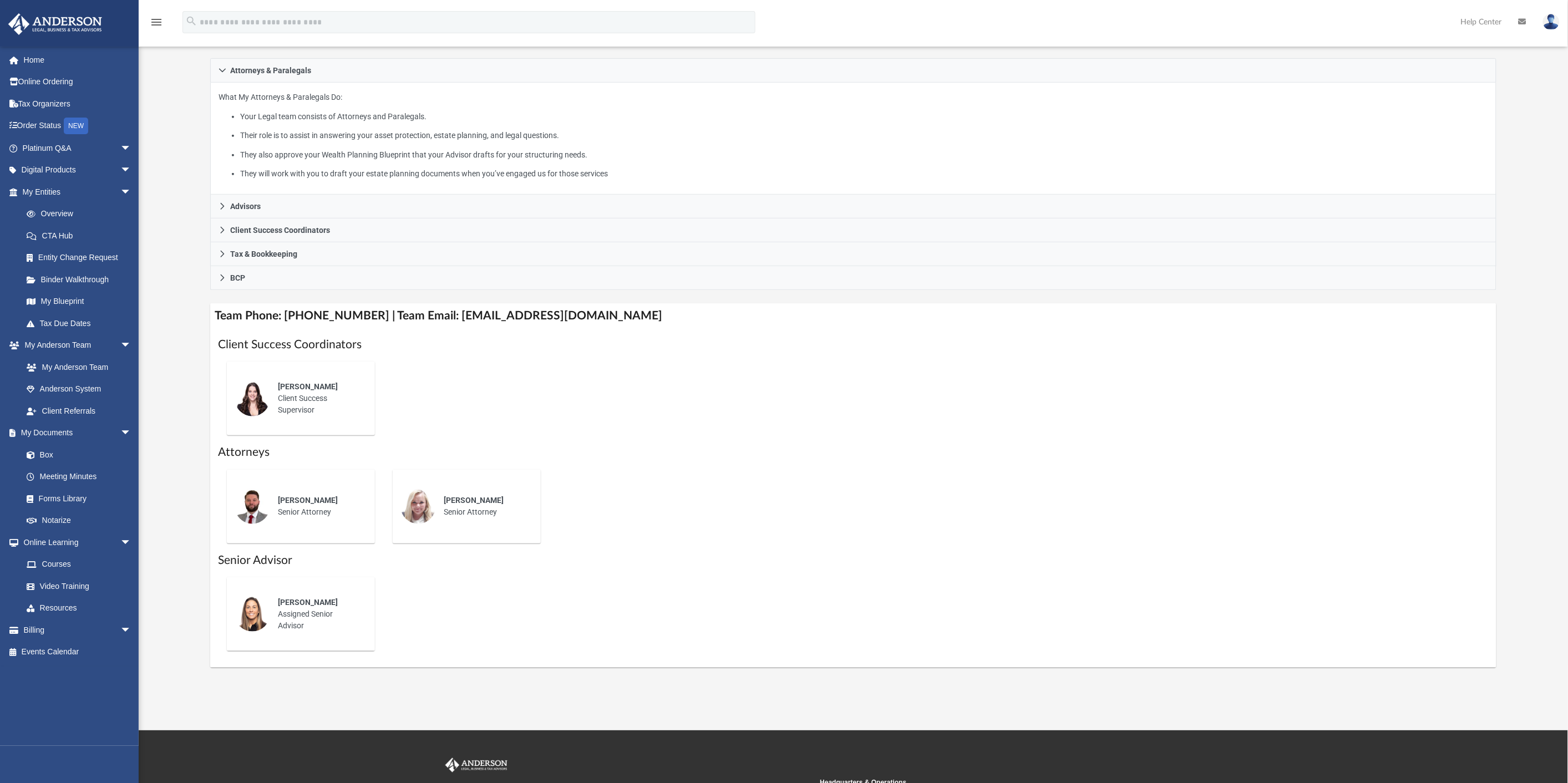
scroll to position [308, 0]
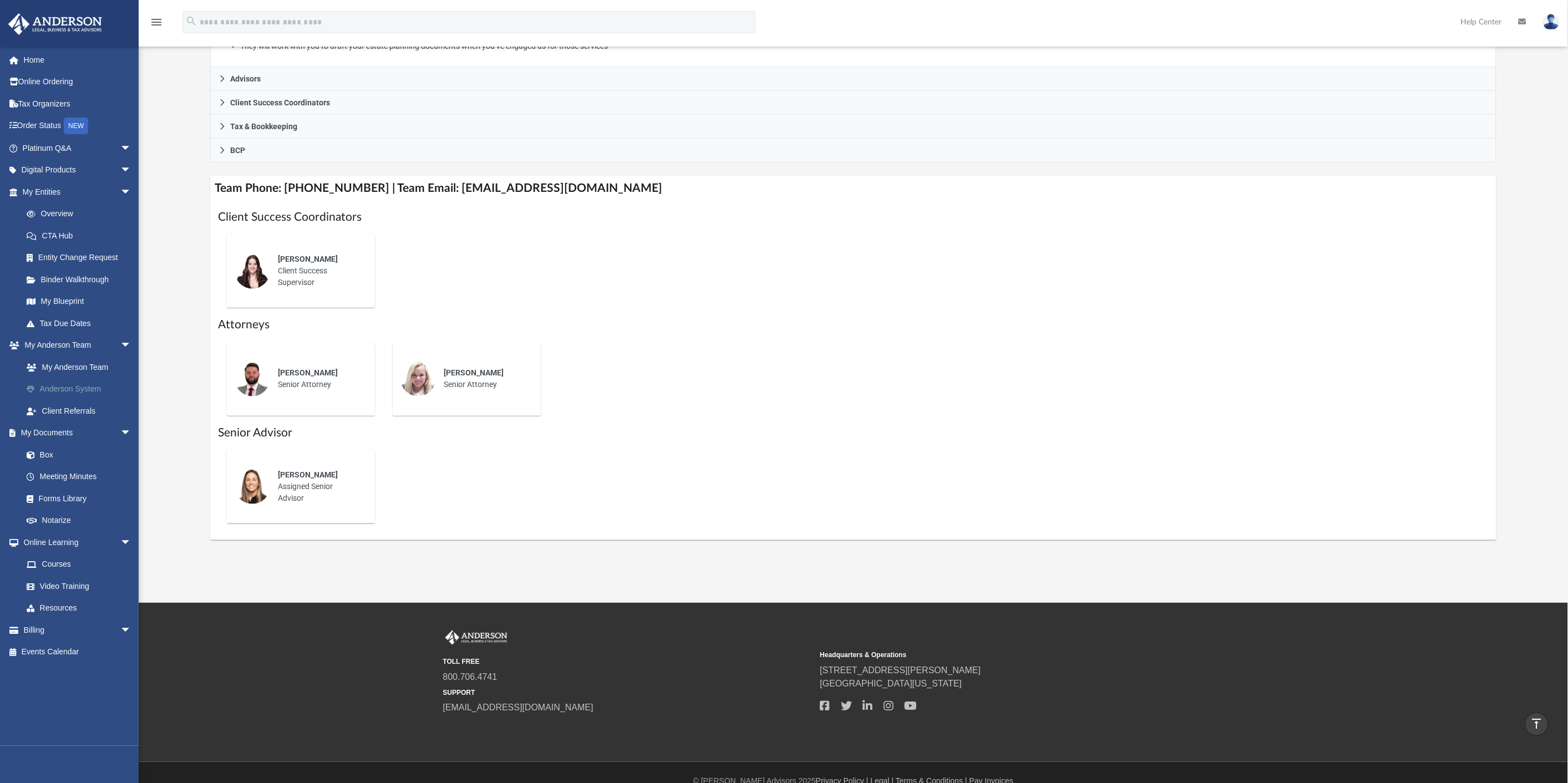
click at [68, 386] on link "Anderson System" at bounding box center [81, 389] width 133 height 23
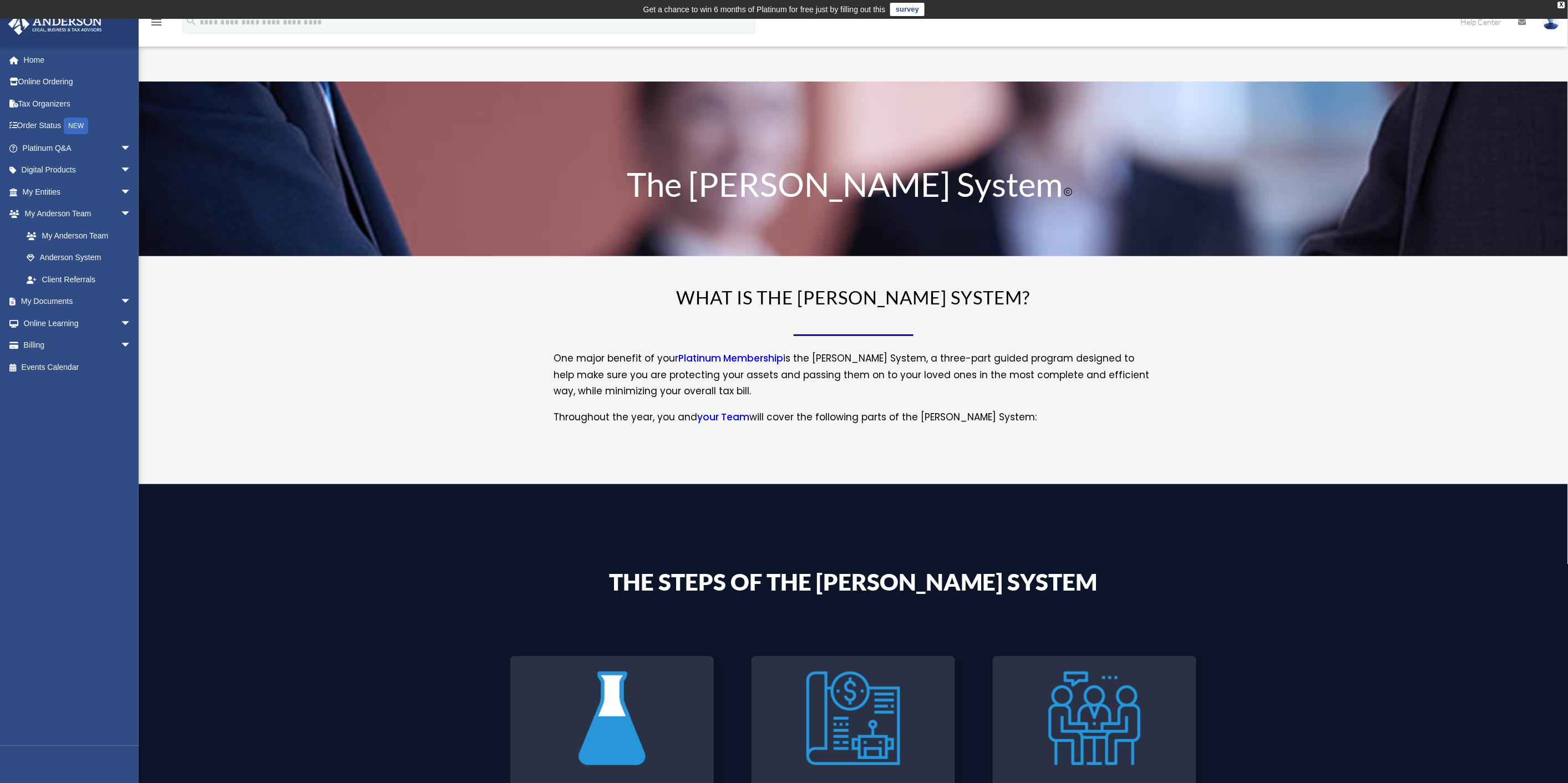
click at [1550, 26] on img at bounding box center [1551, 22] width 17 height 16
click at [1367, 91] on link "Logout" at bounding box center [1385, 97] width 111 height 23
